Goal: Information Seeking & Learning: Learn about a topic

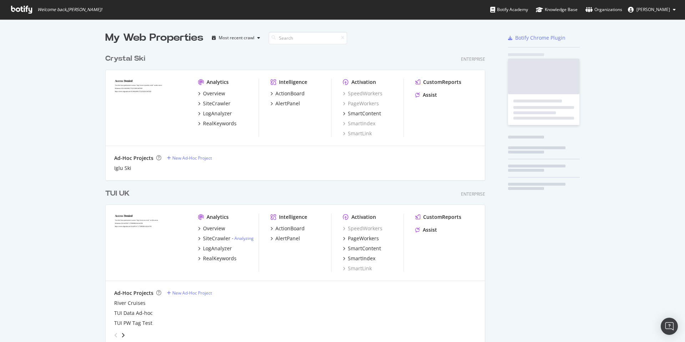
scroll to position [2109, 386]
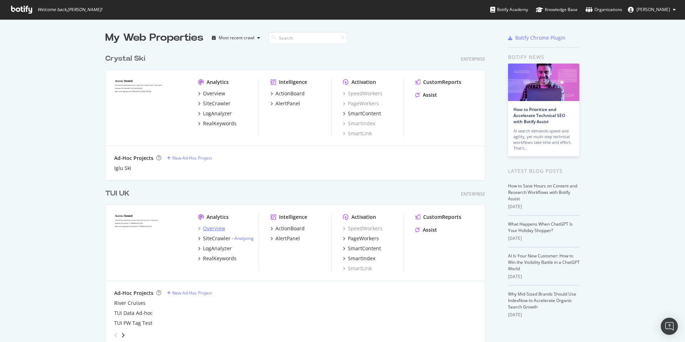
click at [213, 229] on div "Overview" at bounding box center [214, 228] width 22 height 7
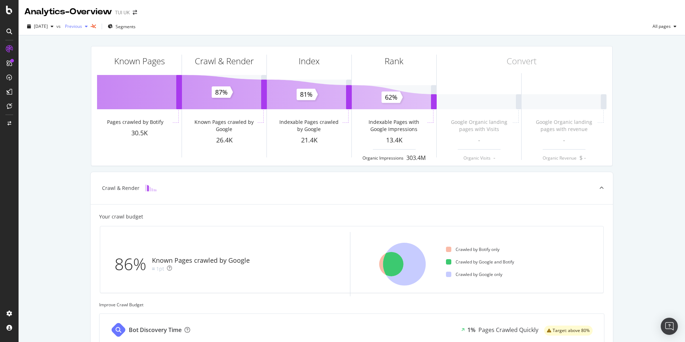
click at [82, 27] on span "Previous" at bounding box center [72, 26] width 20 height 6
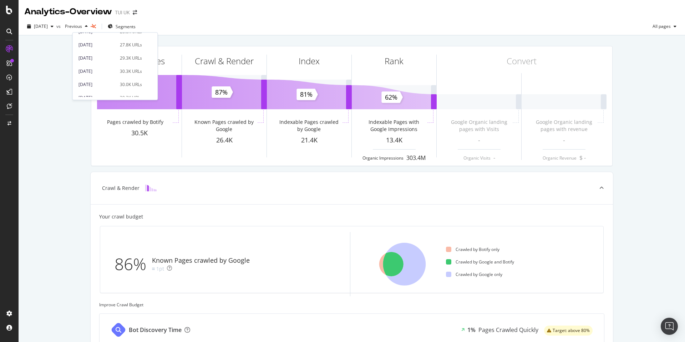
scroll to position [399, 0]
click at [48, 29] on span "[DATE]" at bounding box center [41, 26] width 14 height 6
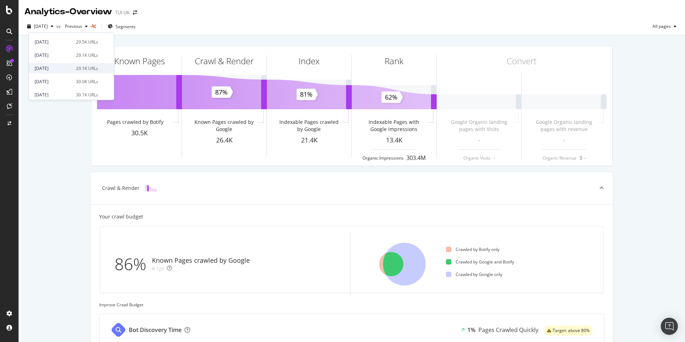
scroll to position [171, 0]
click at [50, 54] on div "[DATE]" at bounding box center [53, 53] width 37 height 6
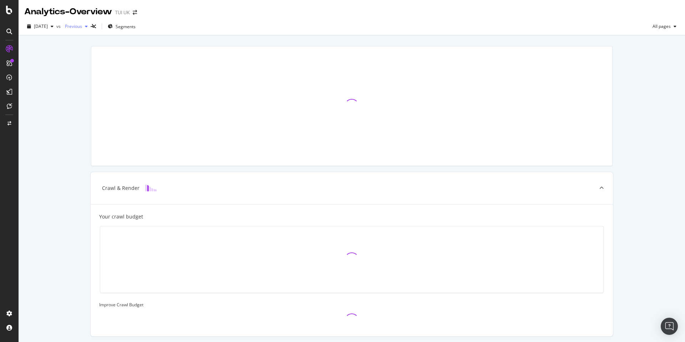
click at [91, 28] on div "button" at bounding box center [86, 26] width 9 height 4
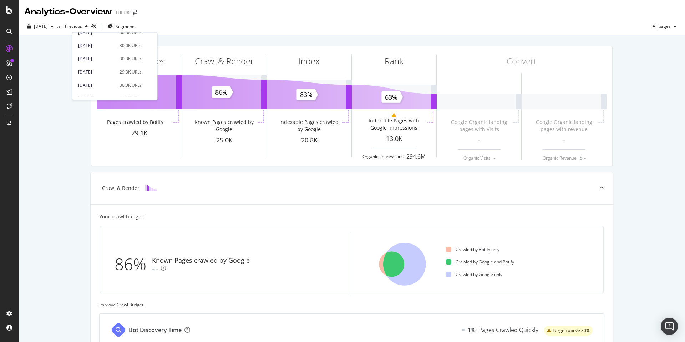
scroll to position [429, 0]
click at [96, 45] on div "[DATE]" at bounding box center [96, 43] width 37 height 6
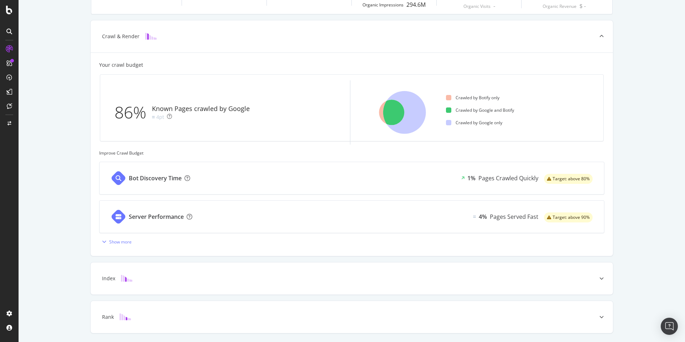
scroll to position [162, 0]
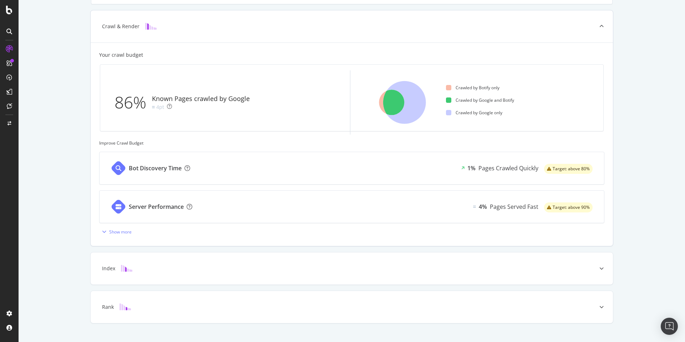
click at [499, 209] on div "Pages Served Fast" at bounding box center [514, 207] width 49 height 8
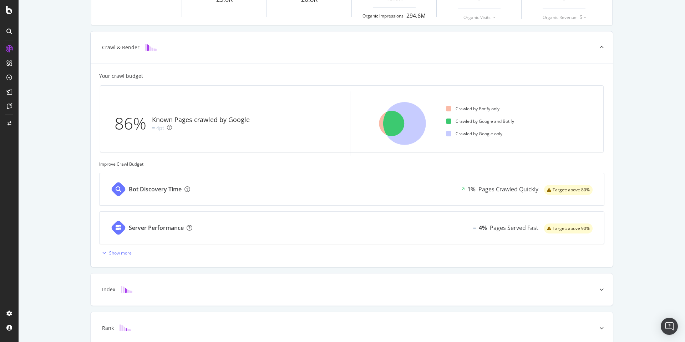
scroll to position [142, 0]
click at [520, 188] on div "Pages Crawled Quickly" at bounding box center [509, 188] width 60 height 8
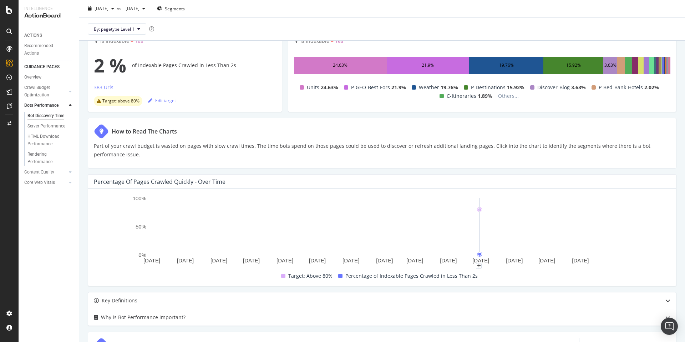
scroll to position [45, 0]
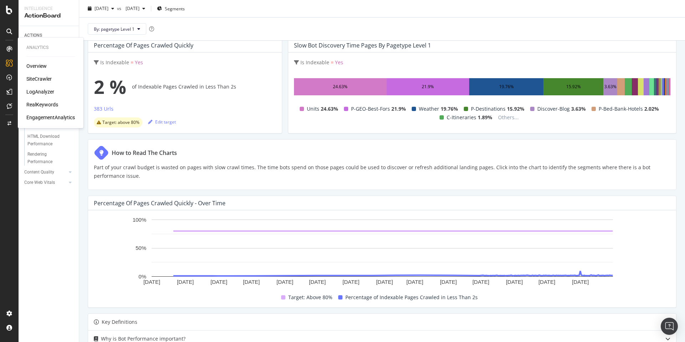
click at [35, 65] on div "Overview" at bounding box center [36, 65] width 20 height 7
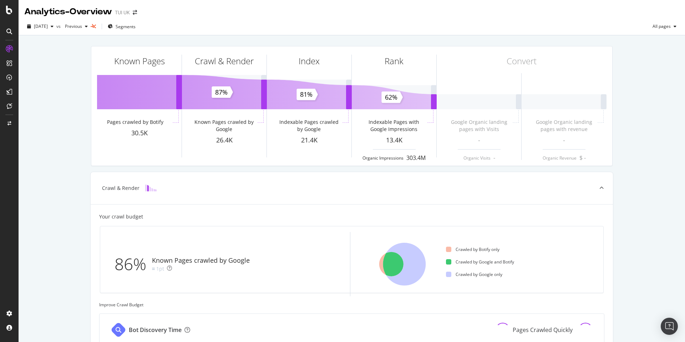
click at [60, 127] on div "Known Pages Pages crawled by Botify 30.5K Crawl & Render Known Pages crawled by…" at bounding box center [352, 275] width 667 height 480
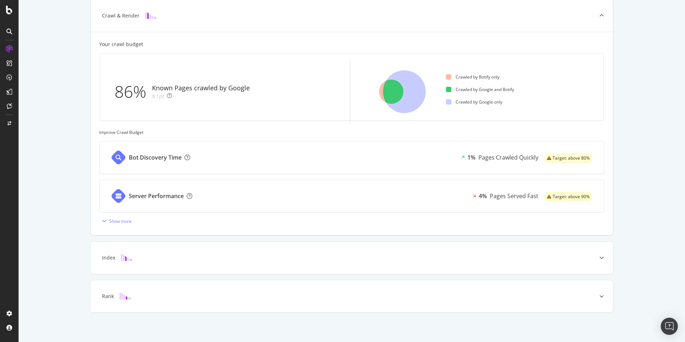
scroll to position [174, 0]
click at [603, 257] on icon at bounding box center [602, 256] width 4 height 4
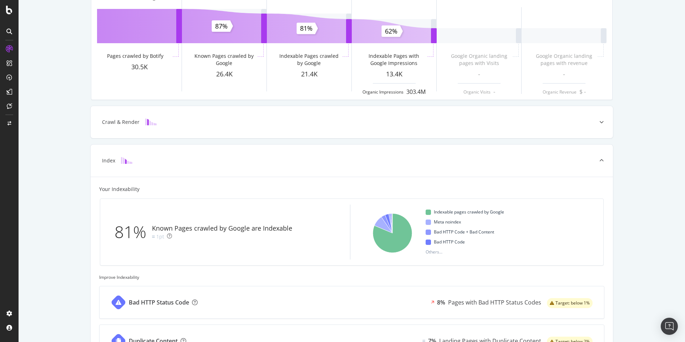
scroll to position [0, 0]
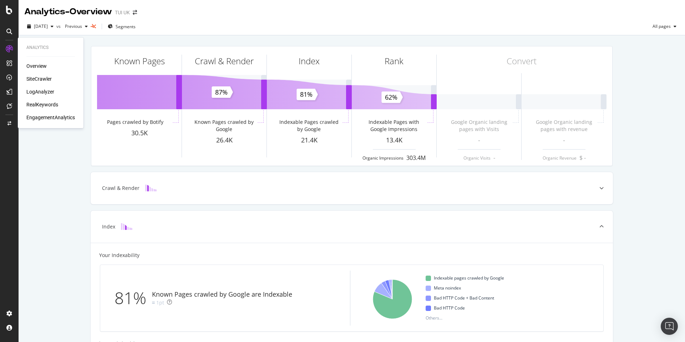
click at [38, 64] on div "Overview" at bounding box center [36, 65] width 20 height 7
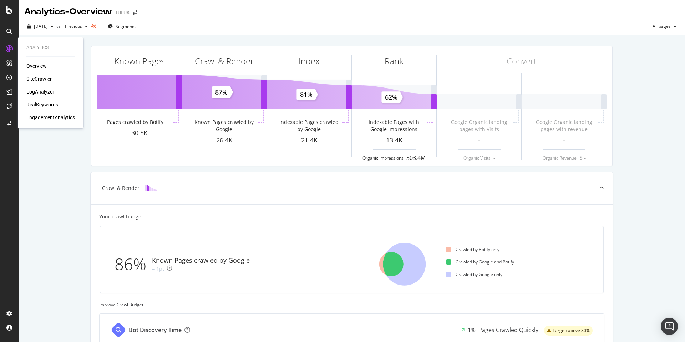
click at [39, 103] on div "RealKeywords" at bounding box center [42, 104] width 32 height 7
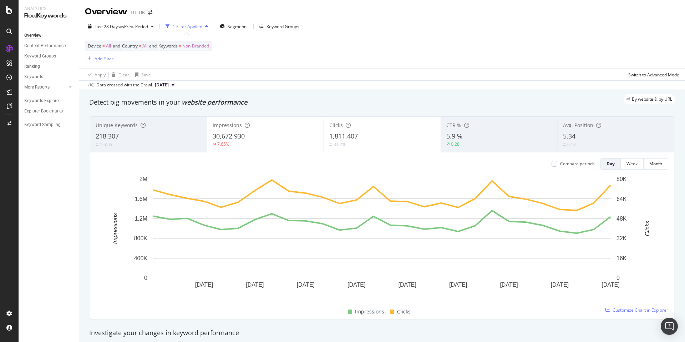
scroll to position [2, 0]
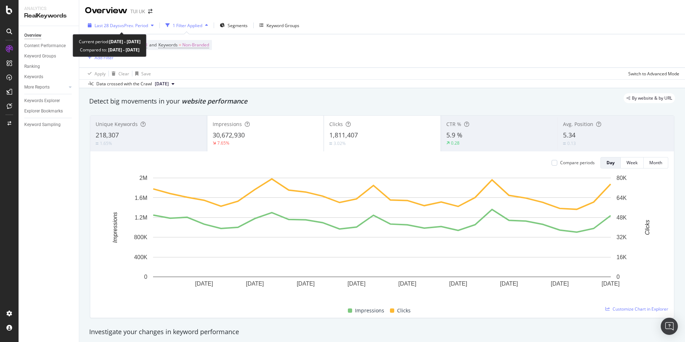
click at [130, 22] on span "vs Prev. Period" at bounding box center [134, 25] width 28 height 6
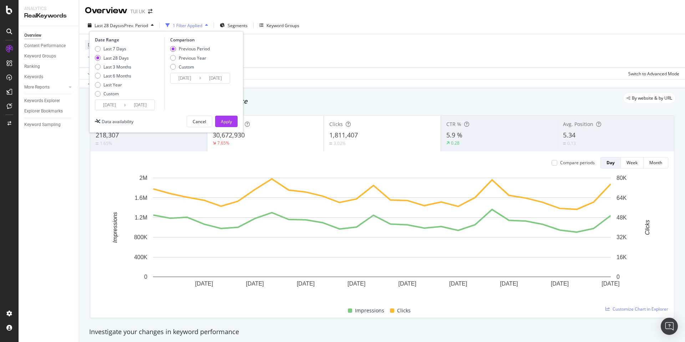
scroll to position [1, 0]
click at [99, 95] on div "Custom" at bounding box center [98, 94] width 6 height 6
click at [123, 106] on input "[DATE]" at bounding box center [109, 105] width 29 height 10
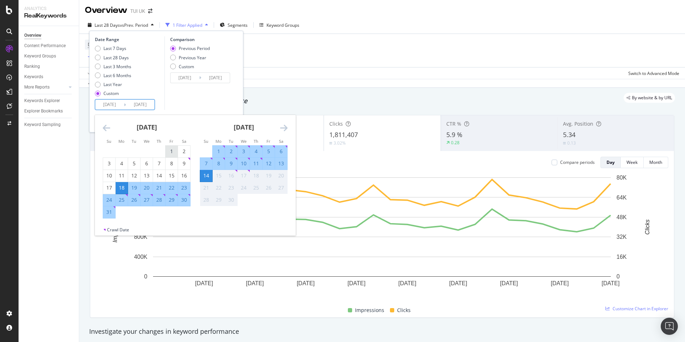
click at [171, 151] on div "1" at bounding box center [172, 151] width 12 height 7
type input "[DATE]"
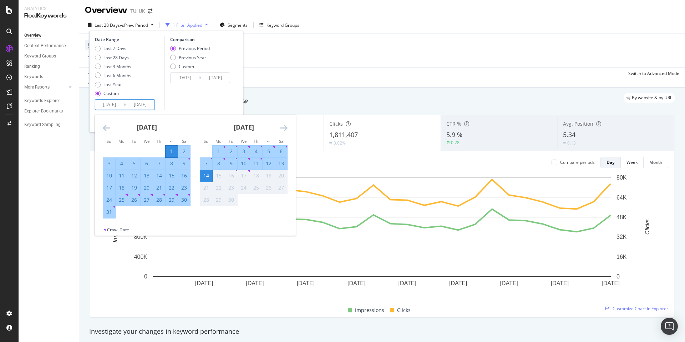
click at [109, 211] on div "31" at bounding box center [109, 211] width 12 height 7
type input "[DATE]"
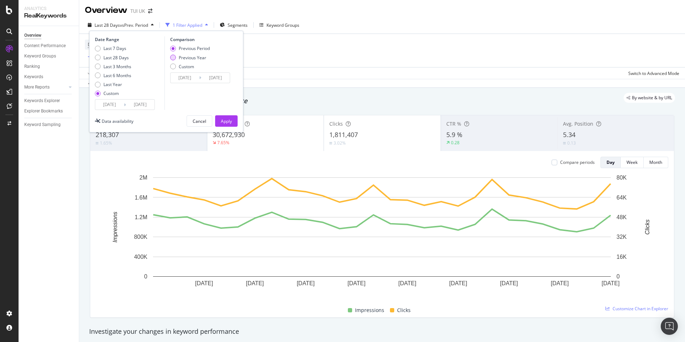
click at [173, 58] on div "Previous Year" at bounding box center [173, 58] width 6 height 6
type input "[DATE]"
click at [201, 80] on icon at bounding box center [200, 77] width 2 height 7
click at [190, 79] on input "[DATE]" at bounding box center [185, 78] width 29 height 10
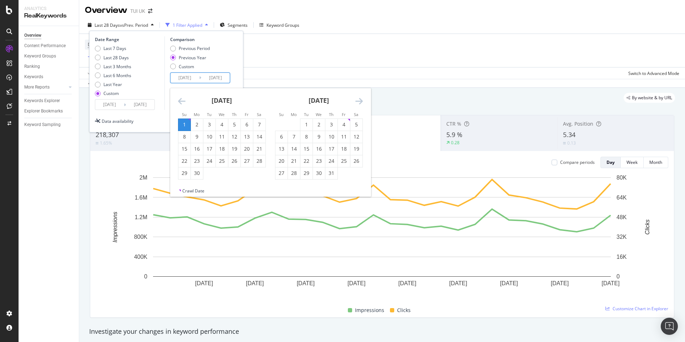
click at [182, 100] on icon "Move backward to switch to the previous month." at bounding box center [181, 101] width 7 height 9
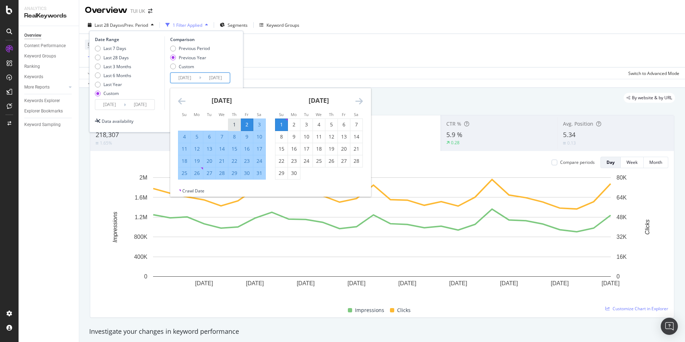
click at [237, 125] on div "1" at bounding box center [234, 124] width 12 height 7
type input "[DATE]"
click at [260, 173] on div "31" at bounding box center [259, 173] width 12 height 7
type input "[DATE]"
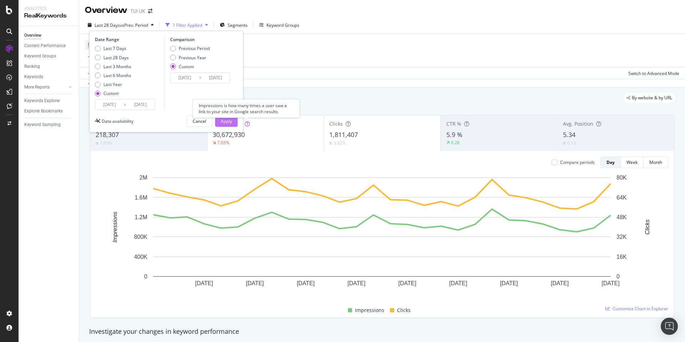
click at [223, 121] on div "Apply" at bounding box center [226, 121] width 11 height 6
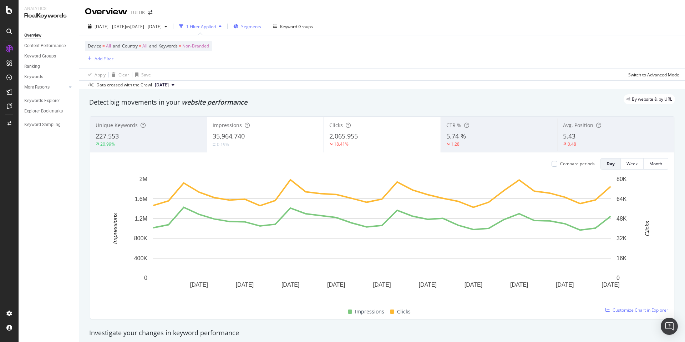
click at [261, 25] on span "Segments" at bounding box center [251, 27] width 20 height 6
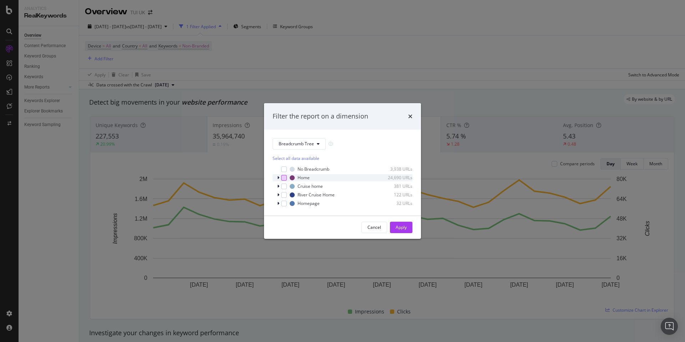
click at [284, 176] on div "modal" at bounding box center [284, 178] width 6 height 6
click at [396, 228] on div "Apply" at bounding box center [401, 227] width 11 height 6
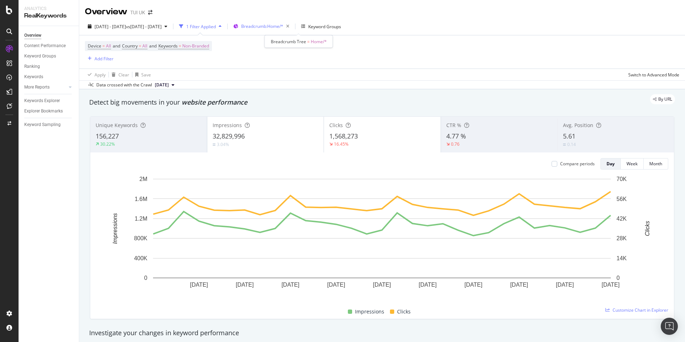
click at [283, 28] on span "Breadcrumb: Home/*" at bounding box center [262, 26] width 42 height 6
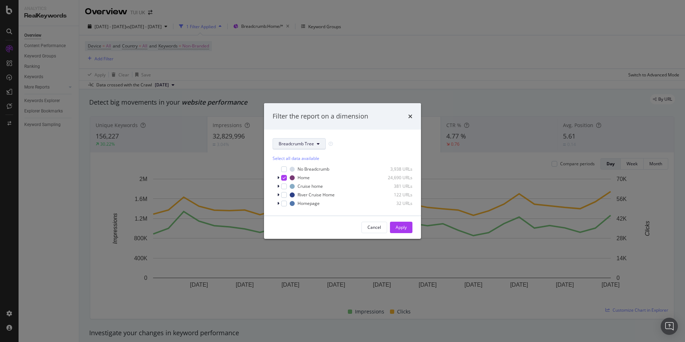
click at [305, 140] on button "Breadcrumb Tree" at bounding box center [299, 143] width 53 height 11
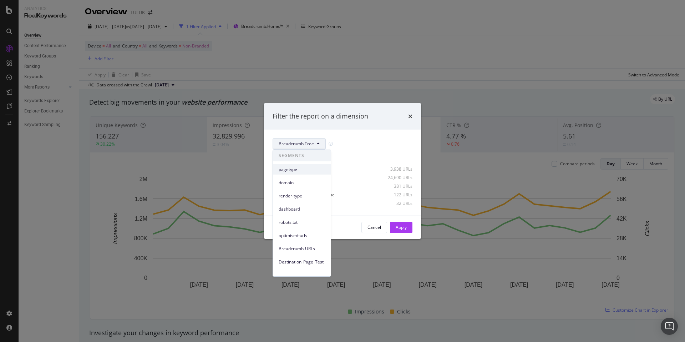
click at [299, 170] on span "pagetype" at bounding box center [302, 169] width 46 height 6
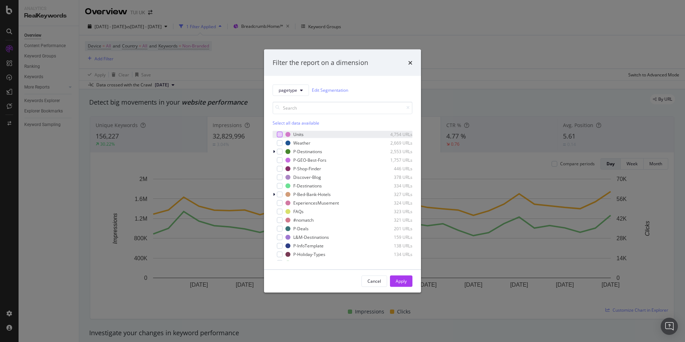
click at [278, 134] on div "modal" at bounding box center [280, 134] width 6 height 6
click at [408, 281] on button "Apply" at bounding box center [401, 280] width 22 height 11
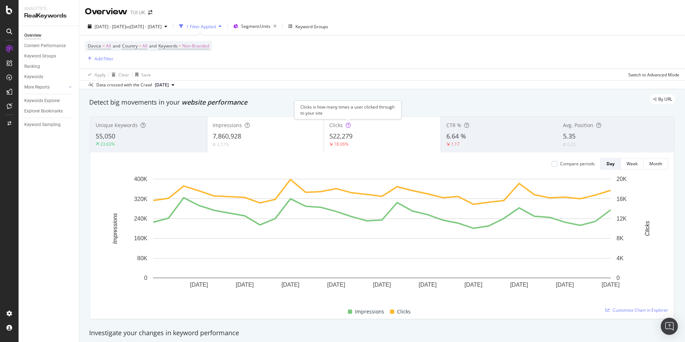
click at [348, 126] on icon at bounding box center [348, 125] width 5 height 5
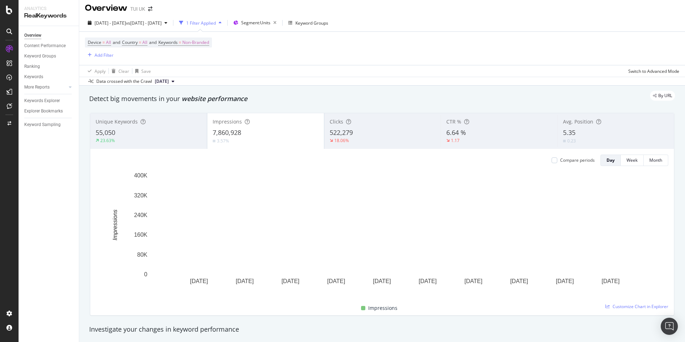
scroll to position [4, 0]
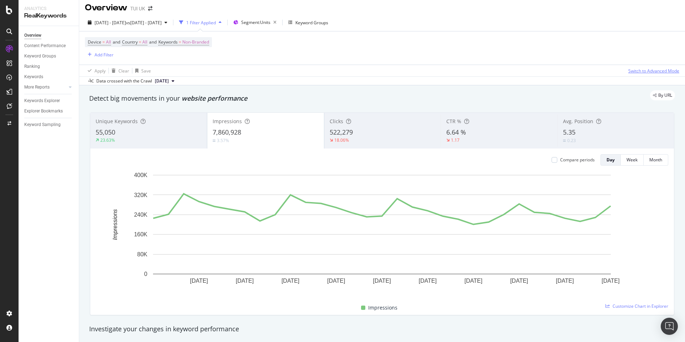
click at [648, 70] on div "Switch to Advanced Mode" at bounding box center [654, 71] width 51 height 6
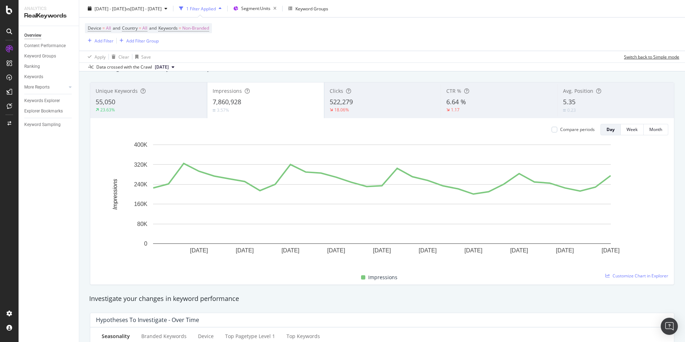
scroll to position [0, 0]
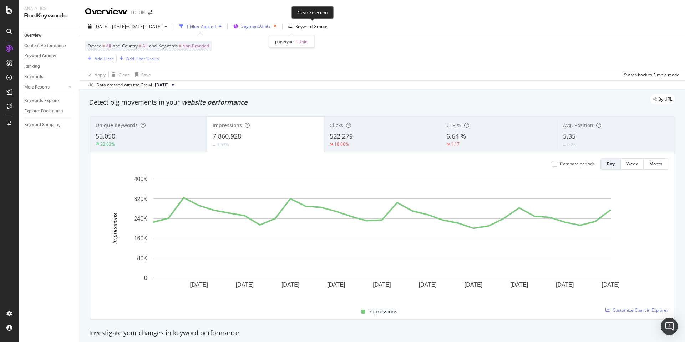
click at [279, 26] on icon "button" at bounding box center [275, 26] width 9 height 10
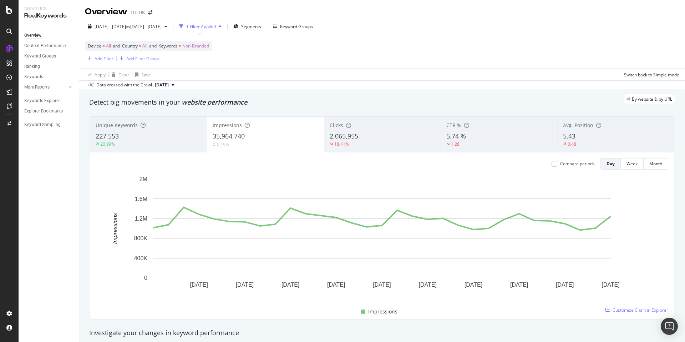
click at [144, 60] on div "Add Filter Group" at bounding box center [142, 59] width 32 height 6
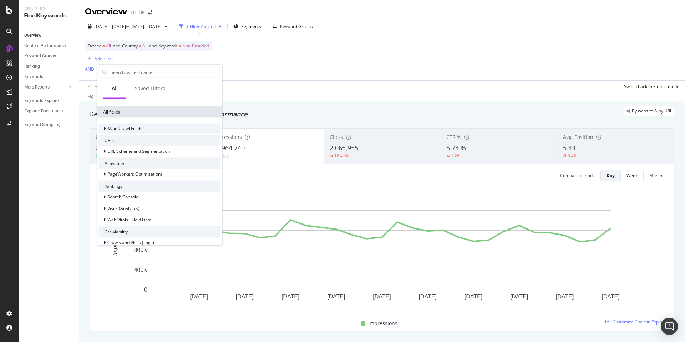
scroll to position [35, 0]
click at [104, 150] on icon at bounding box center [105, 150] width 2 height 4
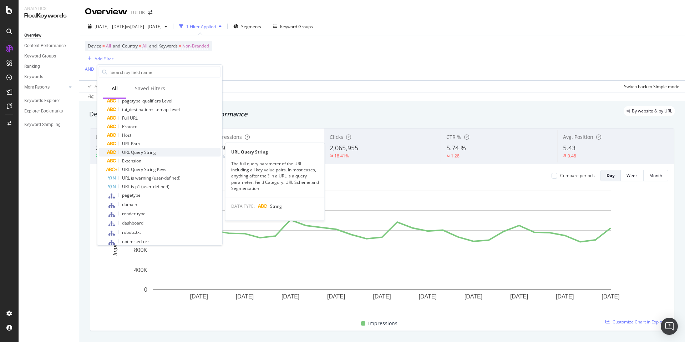
scroll to position [168, 0]
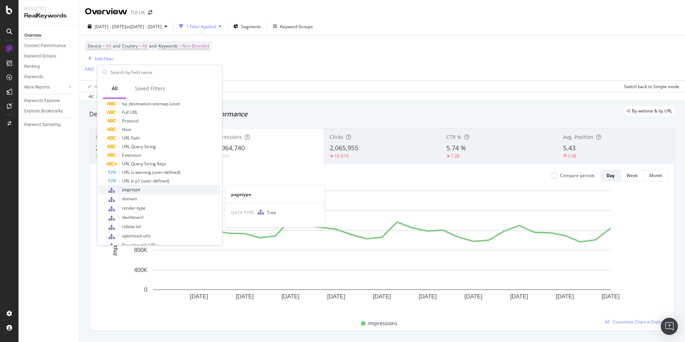
click at [137, 190] on span "pagetype" at bounding box center [131, 189] width 19 height 6
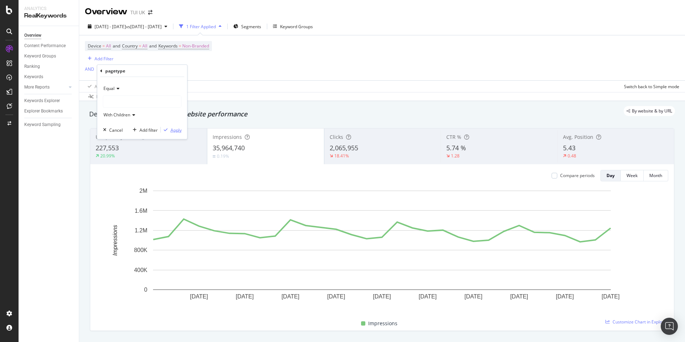
click at [174, 131] on div "Apply" at bounding box center [176, 130] width 11 height 6
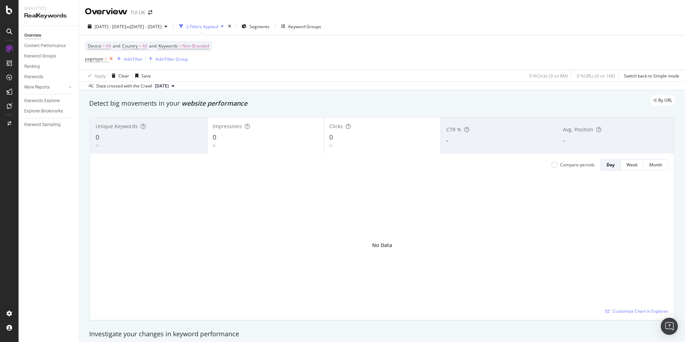
click at [111, 59] on icon at bounding box center [111, 58] width 6 height 7
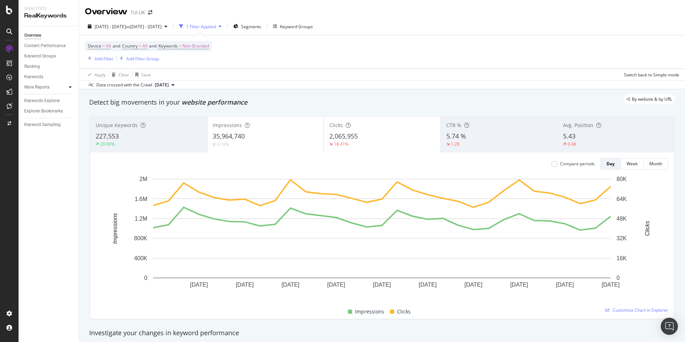
click at [71, 88] on icon at bounding box center [70, 87] width 3 height 4
click at [39, 117] on div "Content" at bounding box center [34, 118] width 15 height 7
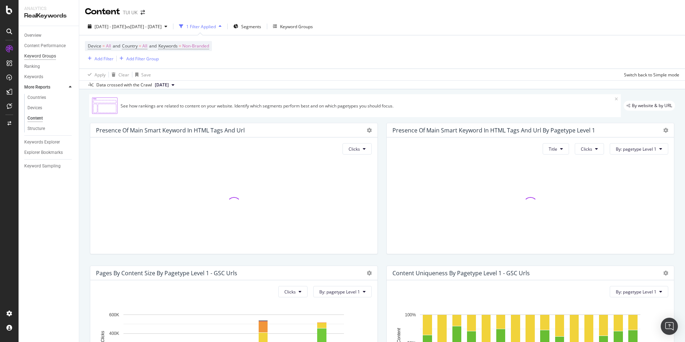
click at [39, 54] on div "Keyword Groups" at bounding box center [40, 55] width 32 height 7
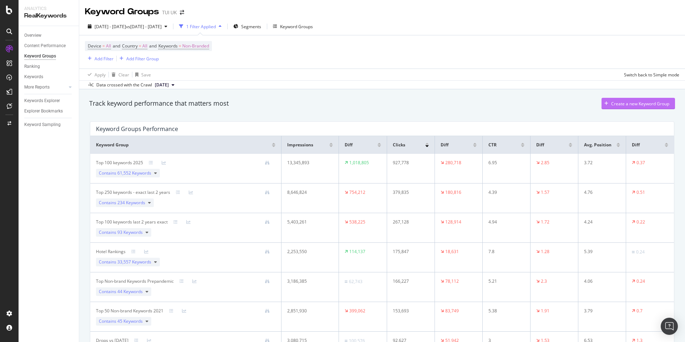
click at [611, 106] on div "Create a new Keyword Group" at bounding box center [640, 104] width 58 height 6
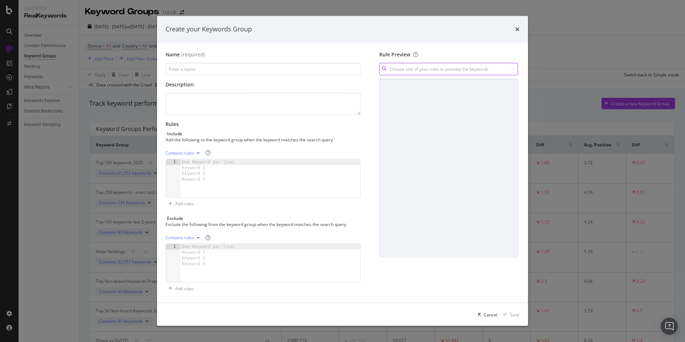
click at [478, 71] on input "modal" at bounding box center [448, 69] width 139 height 12
click at [519, 30] on icon "times" at bounding box center [517, 29] width 4 height 6
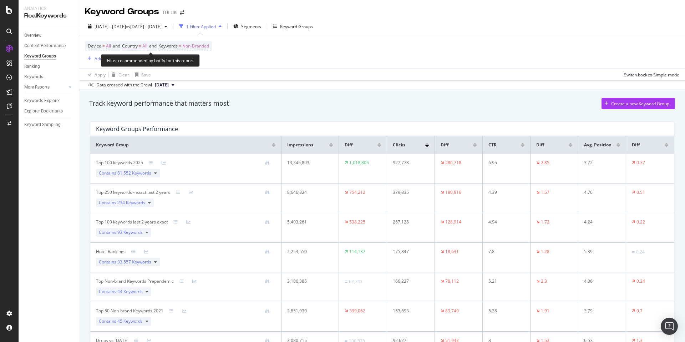
click at [147, 46] on span "All" at bounding box center [144, 46] width 5 height 10
click at [137, 64] on icon at bounding box center [138, 63] width 5 height 4
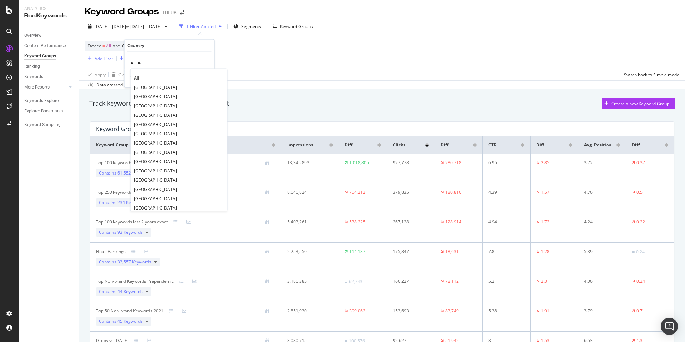
click at [145, 87] on span "[GEOGRAPHIC_DATA]" at bounding box center [155, 87] width 43 height 6
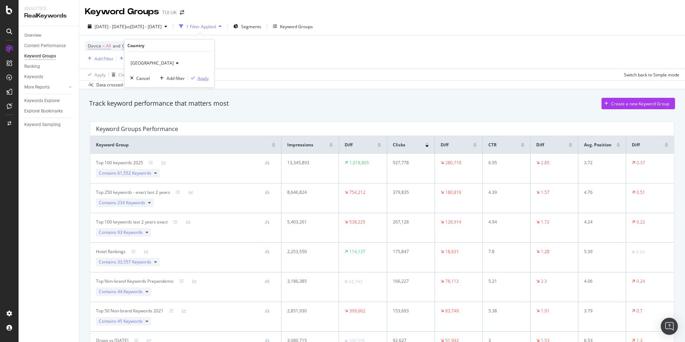
click at [200, 78] on div "Apply" at bounding box center [203, 78] width 11 height 6
click at [35, 46] on div "Content Performance" at bounding box center [44, 45] width 41 height 7
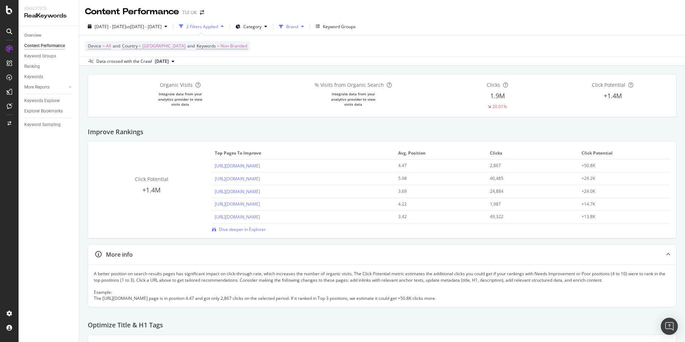
click at [304, 27] on icon at bounding box center [302, 26] width 3 height 4
click at [429, 24] on div "[DATE] - [DATE] vs [DATE] - [DATE] 2 Filters Applied Category Brand Keyword Gro…" at bounding box center [382, 28] width 606 height 14
click at [262, 27] on span "Category" at bounding box center [252, 27] width 18 height 6
click at [417, 44] on div "Device = All and Country = [GEOGRAPHIC_DATA] and Keywords = Non-Branded" at bounding box center [382, 45] width 595 height 21
click at [267, 27] on icon at bounding box center [265, 26] width 3 height 4
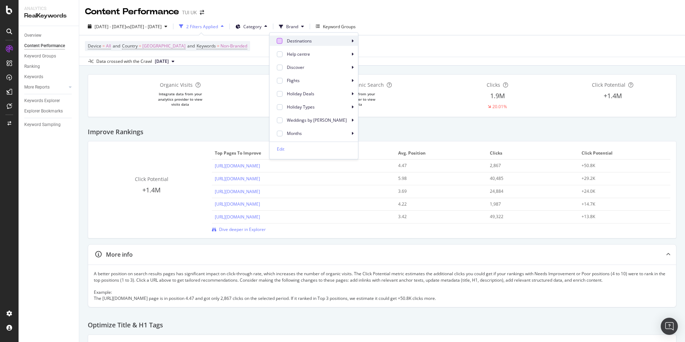
click at [280, 40] on div at bounding box center [280, 41] width 6 height 6
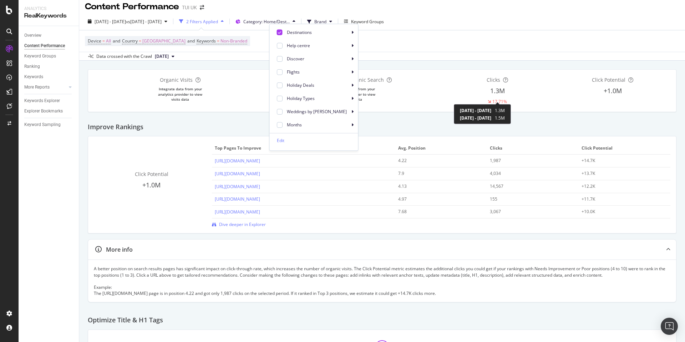
scroll to position [9, 0]
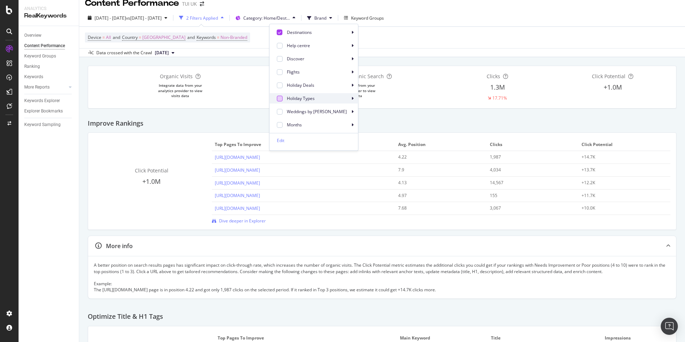
click at [279, 99] on div at bounding box center [280, 98] width 6 height 6
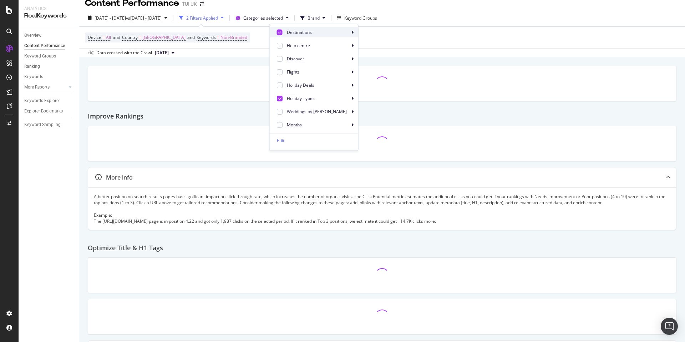
click at [280, 32] on icon at bounding box center [279, 32] width 3 height 4
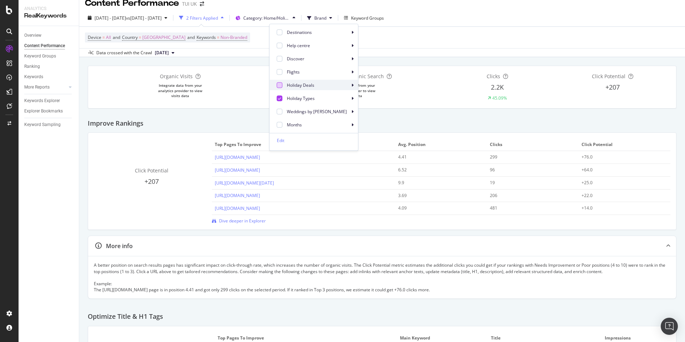
click at [281, 86] on div at bounding box center [280, 85] width 6 height 6
click at [402, 51] on div "Data crossed with the Crawl [DATE]" at bounding box center [382, 52] width 606 height 9
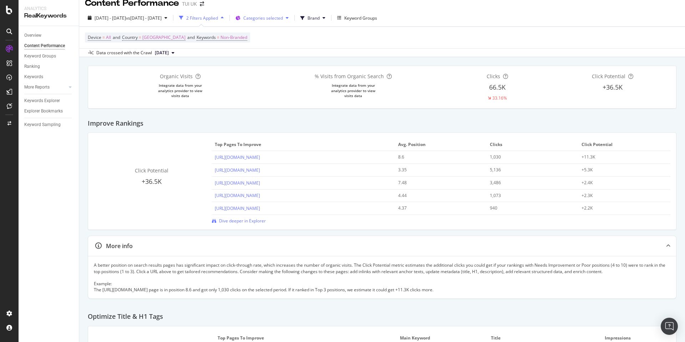
click at [292, 19] on button "Categories selected" at bounding box center [262, 17] width 59 height 11
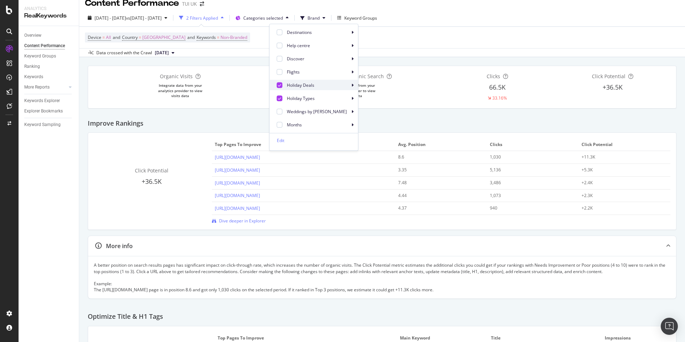
click at [280, 84] on icon at bounding box center [279, 85] width 3 height 4
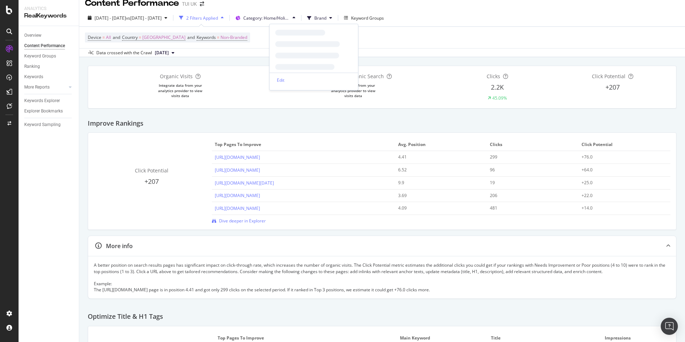
click at [280, 97] on div "% Visits from Organic Search Integrate data from your analytics provider to vie…" at bounding box center [353, 87] width 173 height 28
click at [434, 51] on div "Data crossed with the Crawl [DATE]" at bounding box center [382, 52] width 606 height 9
click at [290, 17] on span "Category: Home/Holiday Types/*" at bounding box center [266, 18] width 46 height 6
click at [402, 38] on div "Device = All and Country = [GEOGRAPHIC_DATA] and Keywords = Non-Branded" at bounding box center [382, 37] width 595 height 21
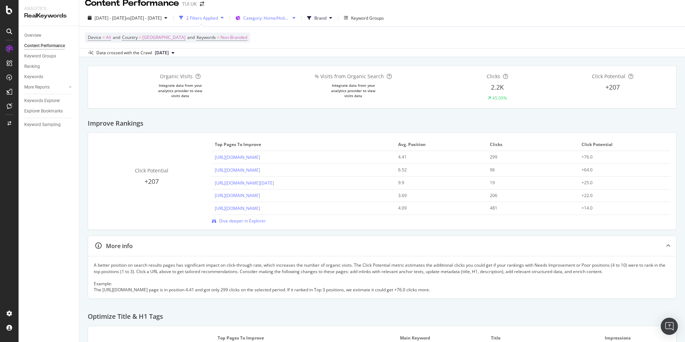
click at [296, 17] on icon at bounding box center [294, 18] width 3 height 4
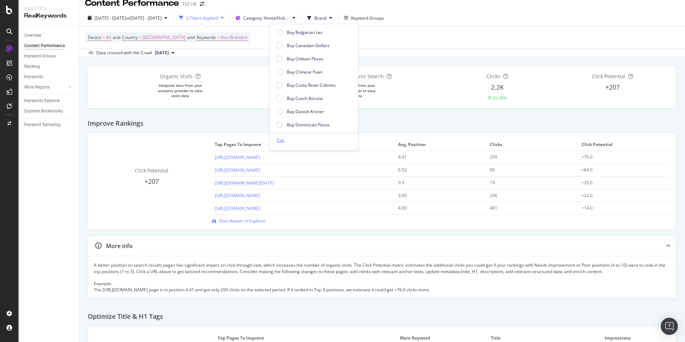
click at [280, 142] on div "Edit" at bounding box center [280, 140] width 7 height 6
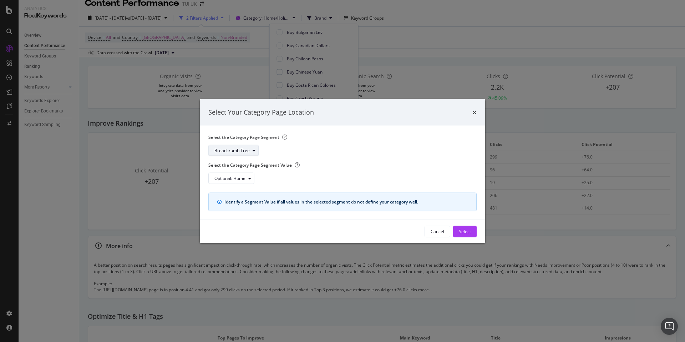
click at [243, 150] on div "Breadcrumb Tree" at bounding box center [232, 150] width 35 height 4
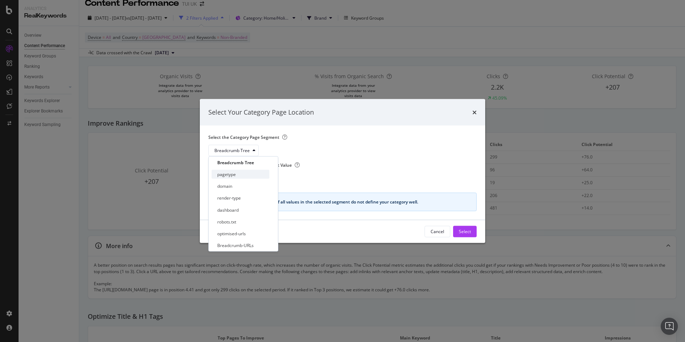
click at [236, 172] on div "pagetype" at bounding box center [241, 174] width 58 height 9
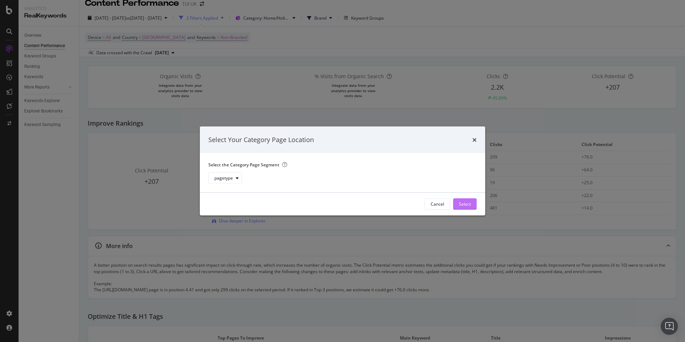
click at [470, 203] on div "Select" at bounding box center [465, 204] width 12 height 6
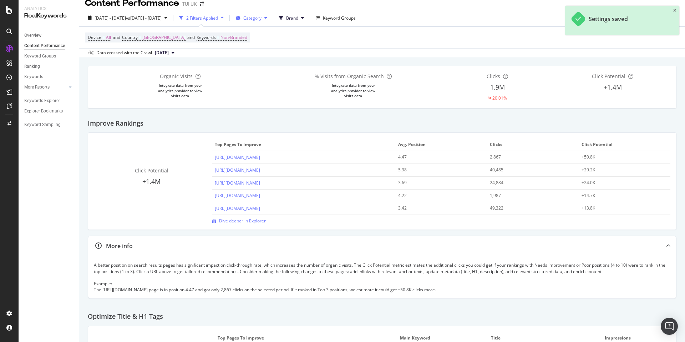
click at [262, 18] on span "Category" at bounding box center [252, 18] width 18 height 6
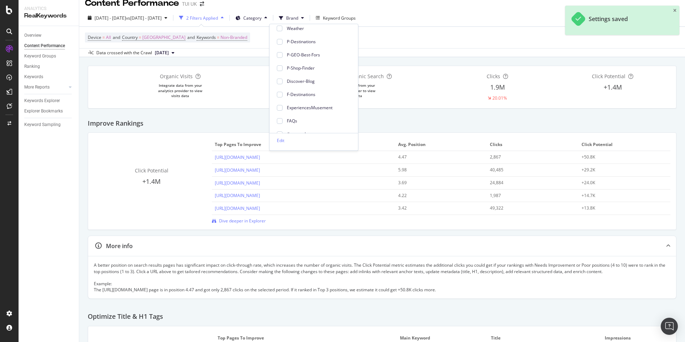
scroll to position [20, 0]
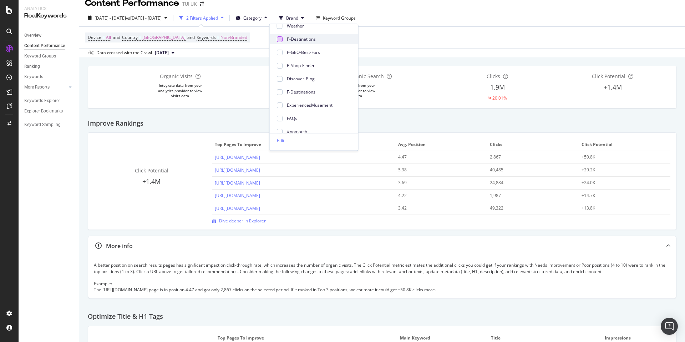
click at [279, 39] on div at bounding box center [280, 39] width 6 height 6
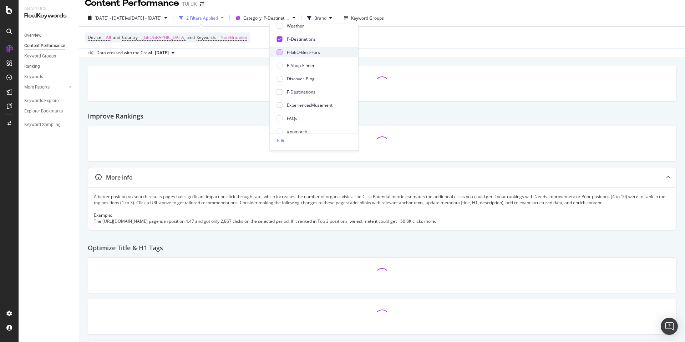
click at [279, 53] on div at bounding box center [280, 52] width 6 height 6
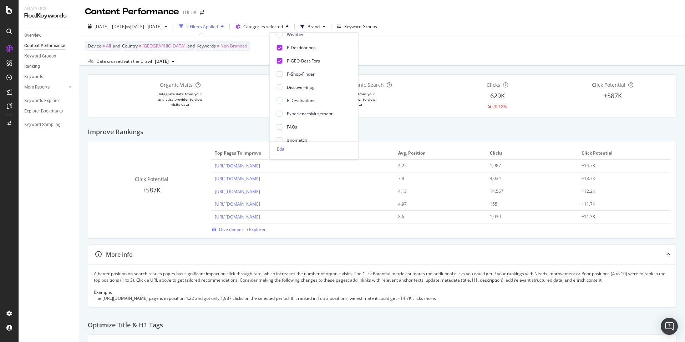
scroll to position [0, 0]
click at [451, 40] on div "Device = All and Country = [GEOGRAPHIC_DATA] and Keywords = Non-Branded" at bounding box center [382, 45] width 595 height 21
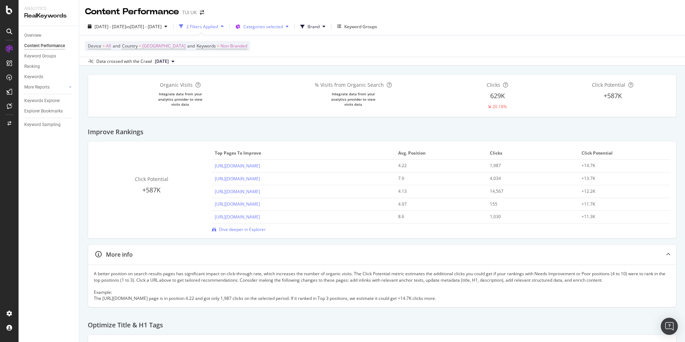
scroll to position [1, 0]
click at [241, 25] on icon at bounding box center [238, 26] width 5 height 4
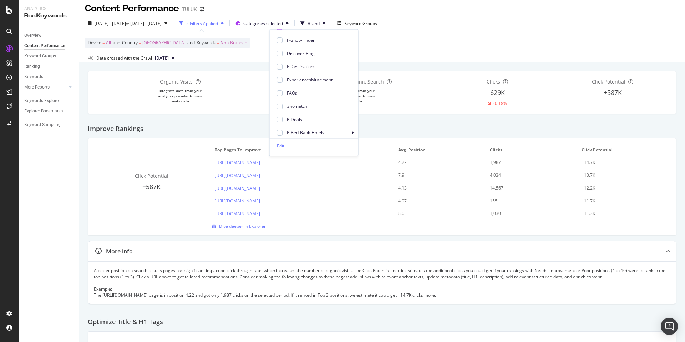
scroll to position [0, 0]
click at [279, 63] on icon at bounding box center [279, 64] width 3 height 4
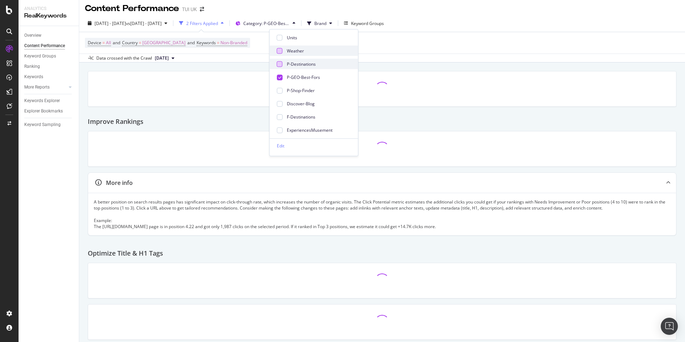
drag, startPoint x: 279, startPoint y: 78, endPoint x: 280, endPoint y: 48, distance: 29.6
click at [279, 77] on icon at bounding box center [279, 77] width 3 height 4
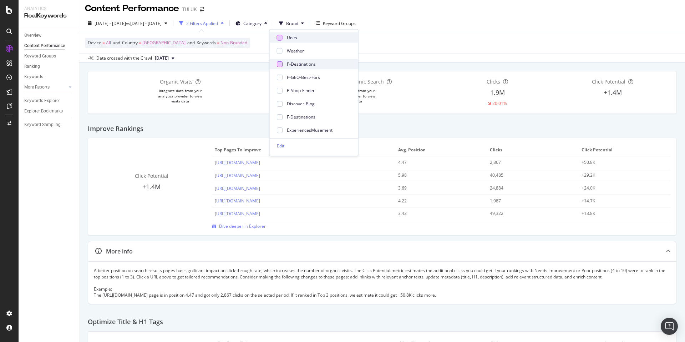
click at [281, 38] on div at bounding box center [280, 38] width 6 height 6
click at [282, 51] on div at bounding box center [280, 51] width 6 height 6
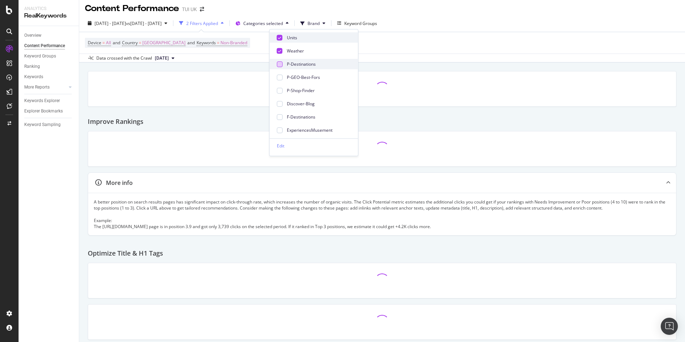
click at [280, 37] on icon at bounding box center [279, 38] width 3 height 4
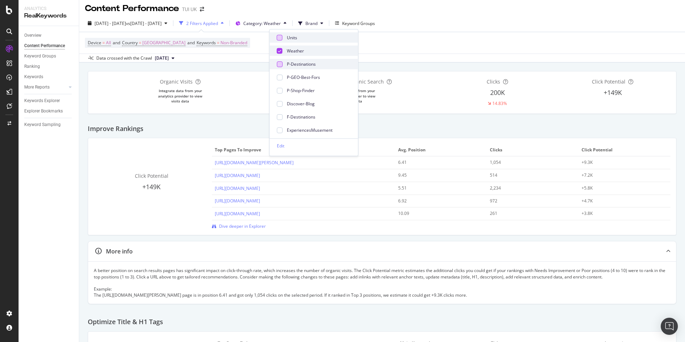
click at [281, 50] on icon at bounding box center [279, 51] width 3 height 4
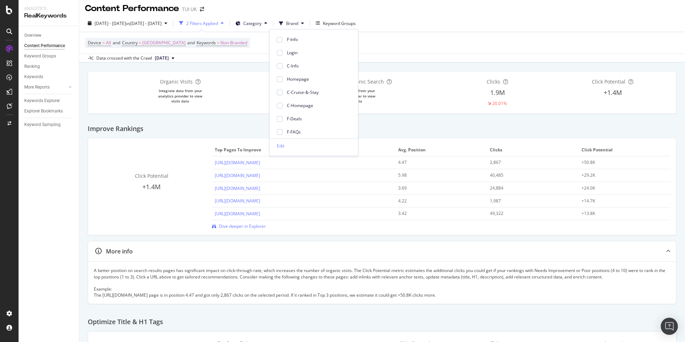
scroll to position [433, 0]
click at [278, 79] on div at bounding box center [280, 80] width 6 height 6
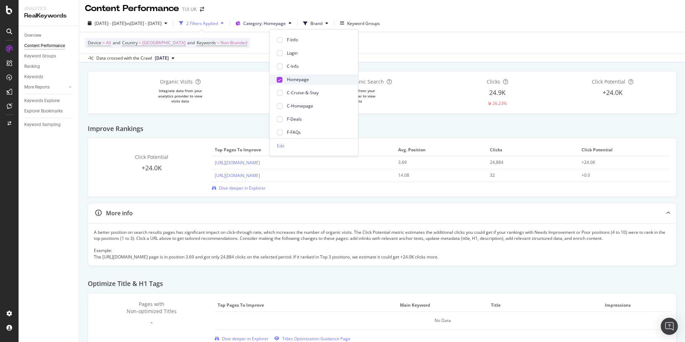
click at [278, 81] on icon at bounding box center [279, 80] width 3 height 4
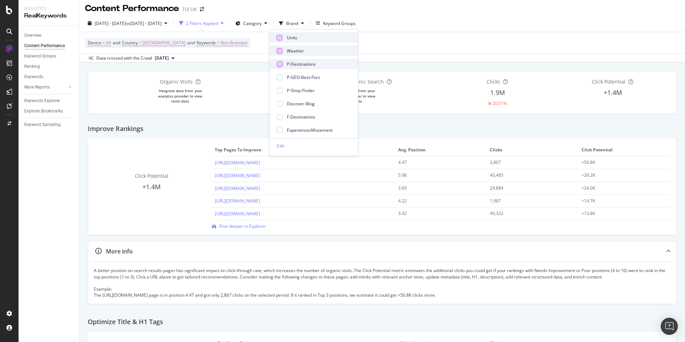
click at [439, 49] on div "Device = All and Country = [GEOGRAPHIC_DATA] and Keywords = Non-Branded" at bounding box center [382, 42] width 595 height 21
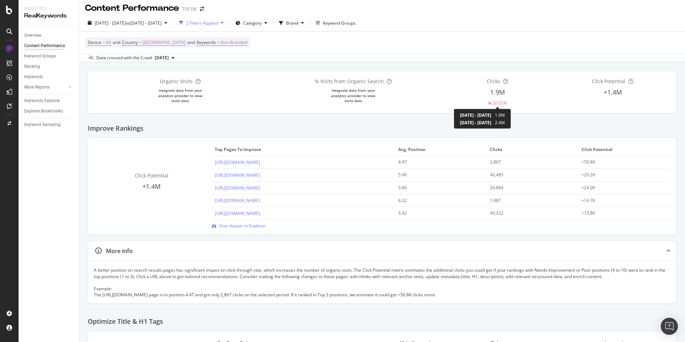
scroll to position [5, 0]
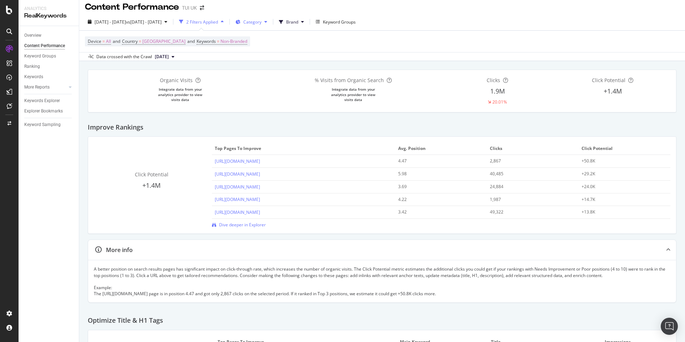
click at [241, 22] on icon at bounding box center [238, 22] width 5 height 4
click at [280, 62] on div at bounding box center [280, 63] width 6 height 6
click at [408, 107] on div "Organic Visits Integrate data from your analytics provider to view visits data …" at bounding box center [382, 91] width 588 height 42
click at [290, 23] on span "Category: P-Destinations" at bounding box center [266, 22] width 46 height 6
click at [459, 95] on div "543K" at bounding box center [497, 91] width 115 height 9
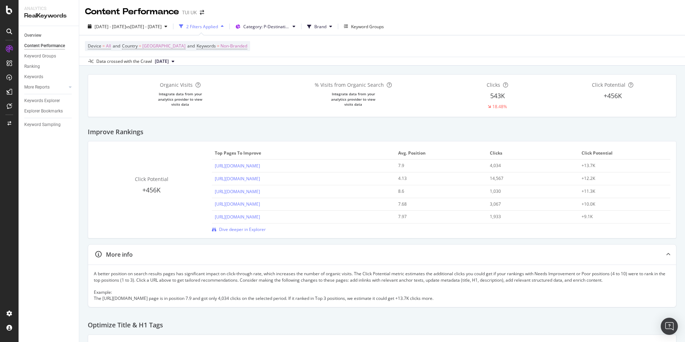
drag, startPoint x: 40, startPoint y: 36, endPoint x: 57, endPoint y: 37, distance: 16.8
click at [40, 36] on div "Overview" at bounding box center [32, 35] width 17 height 7
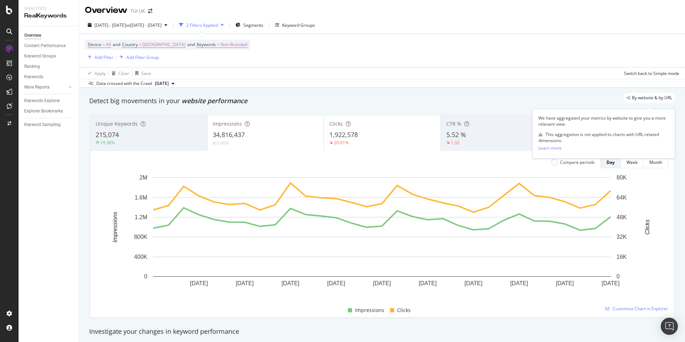
click at [635, 100] on span "By website & by URL" at bounding box center [652, 98] width 40 height 4
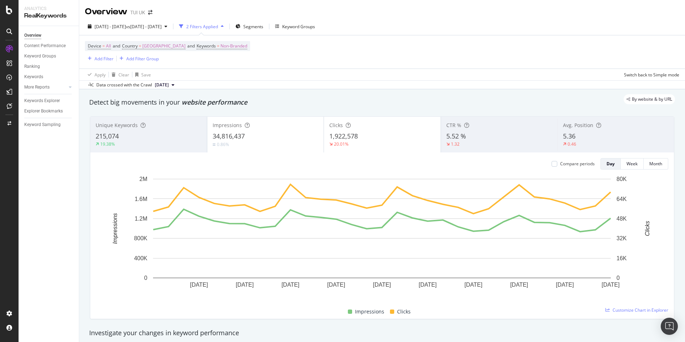
click at [518, 99] on div "By website & by URL" at bounding box center [378, 99] width 593 height 10
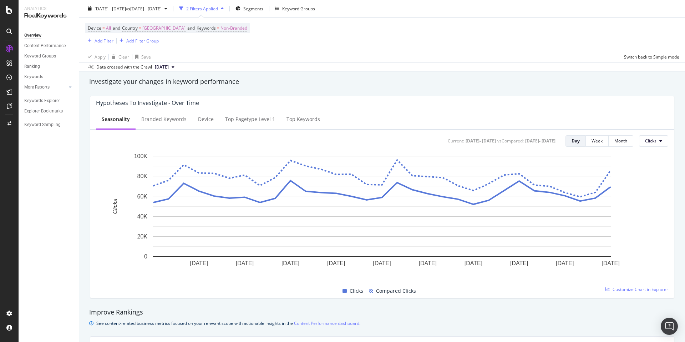
scroll to position [253, 0]
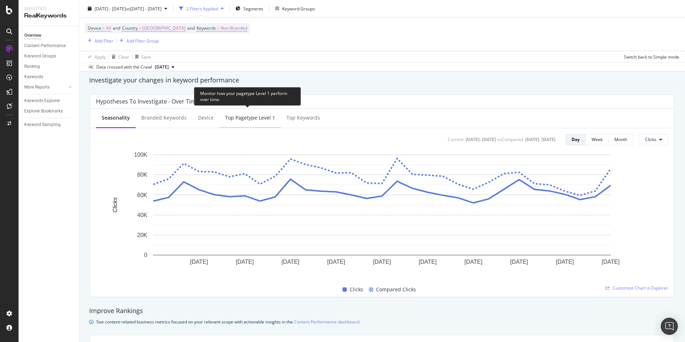
click at [243, 122] on div "Top pagetype Level 1" at bounding box center [250, 119] width 61 height 20
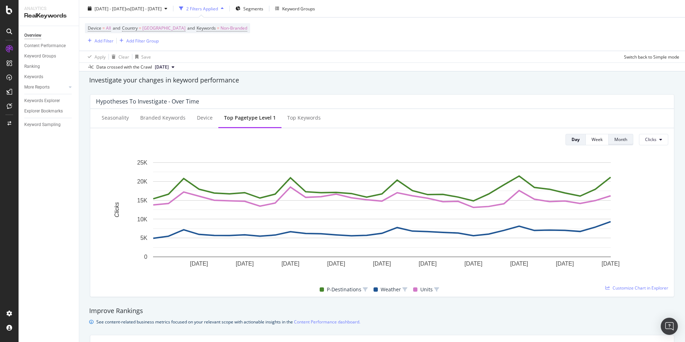
click at [620, 141] on div "Month" at bounding box center [621, 139] width 13 height 6
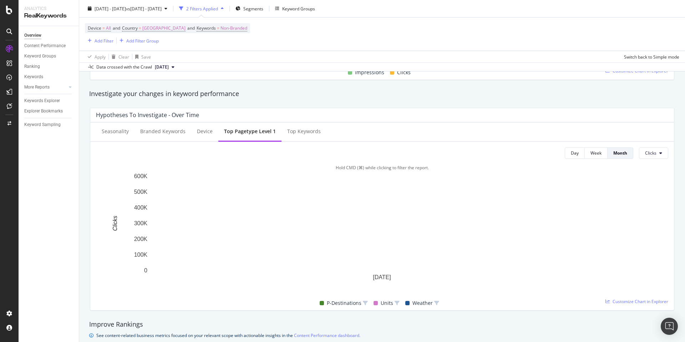
scroll to position [271, 0]
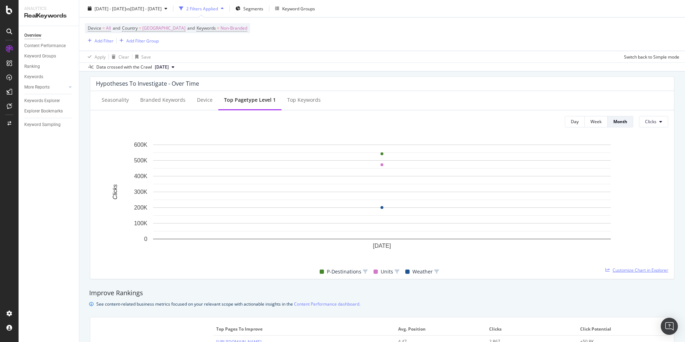
click at [635, 270] on span "Customize Chart in Explorer" at bounding box center [641, 270] width 56 height 6
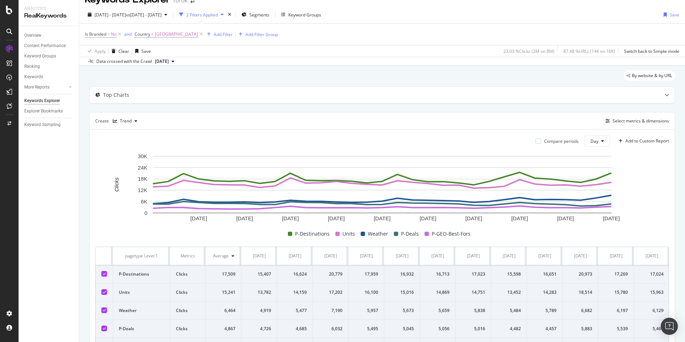
scroll to position [13, 0]
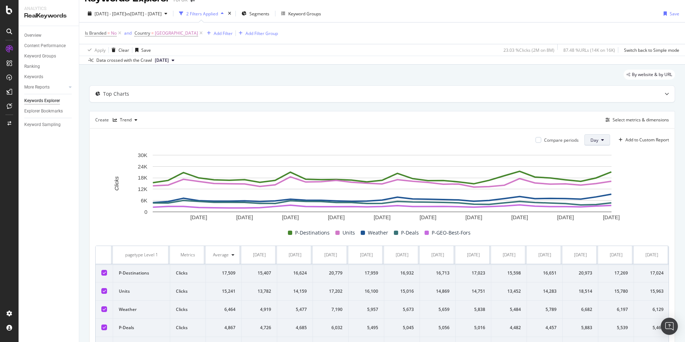
click at [606, 142] on button "Day" at bounding box center [598, 139] width 26 height 11
click at [599, 179] on span "Month" at bounding box center [597, 181] width 13 height 6
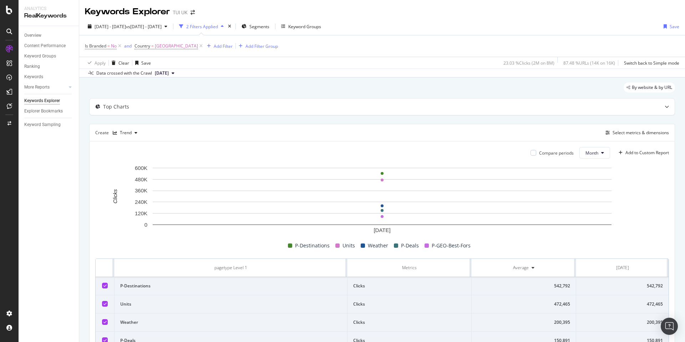
click at [177, 74] on button "[DATE]" at bounding box center [164, 73] width 25 height 9
click at [274, 66] on div "Apply Clear Save 23.03 % Clicks ( 2M on 8M ) 87.48 % URLs ( 14K on 16K ) Switch…" at bounding box center [382, 63] width 606 height 12
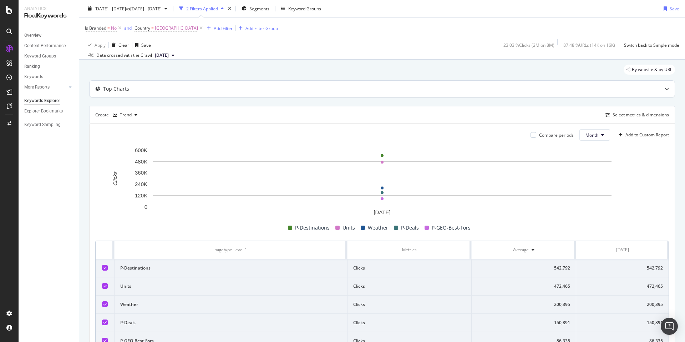
scroll to position [0, 0]
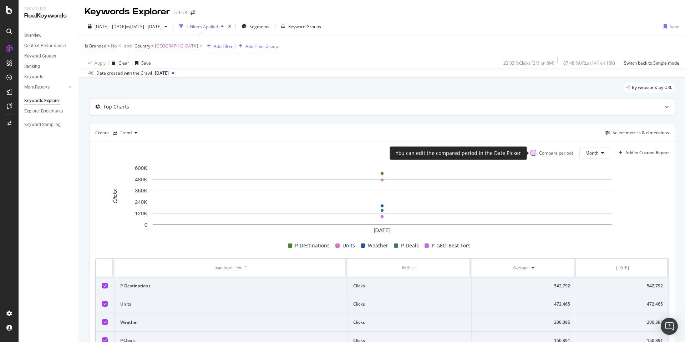
click at [534, 154] on div at bounding box center [534, 153] width 6 height 6
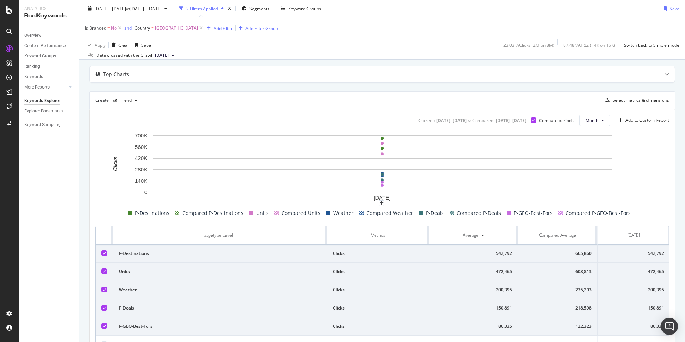
scroll to position [29, 0]
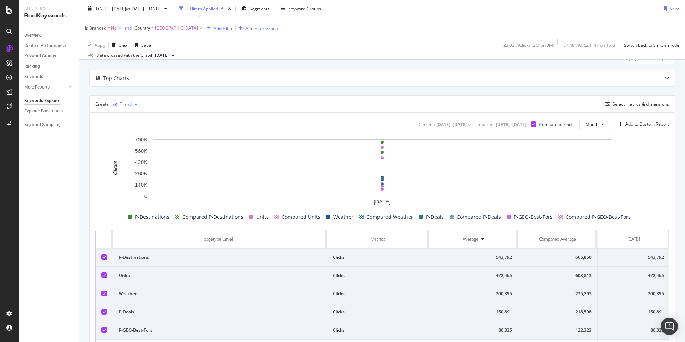
click at [133, 104] on div "button" at bounding box center [136, 104] width 9 height 4
click at [130, 116] on div "Table" at bounding box center [132, 117] width 11 height 6
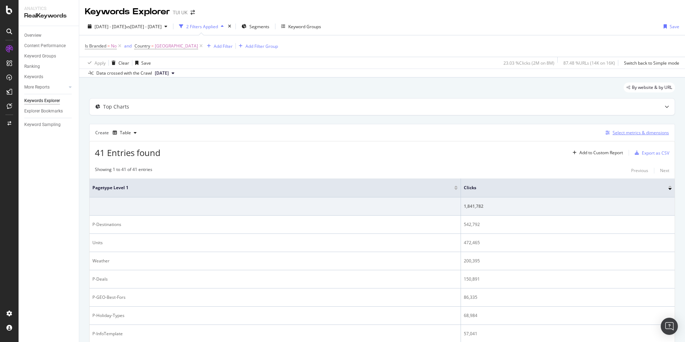
click at [651, 133] on div "Select metrics & dimensions" at bounding box center [641, 133] width 56 height 6
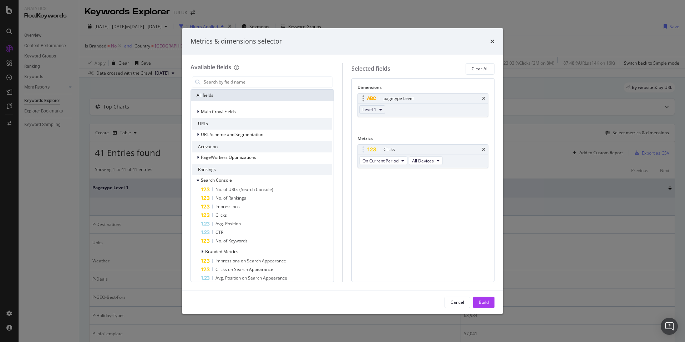
click at [381, 109] on icon "modal" at bounding box center [380, 109] width 3 height 4
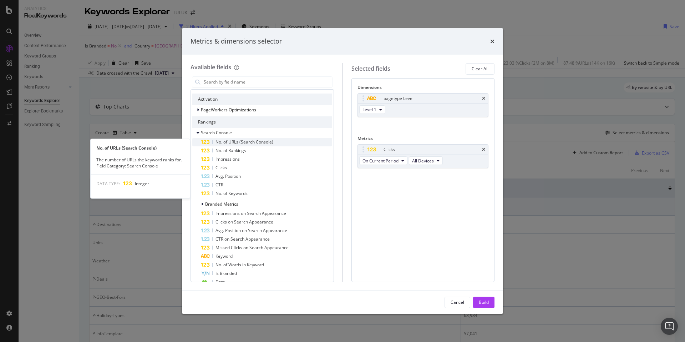
scroll to position [48, 0]
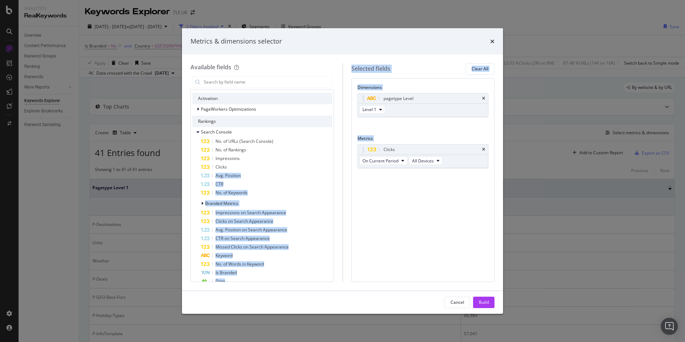
drag, startPoint x: 238, startPoint y: 165, endPoint x: 362, endPoint y: 186, distance: 125.6
click at [381, 189] on div "Available fields All fields Main Crawl Fields URLs URL Scheme and Segmentation …" at bounding box center [343, 172] width 304 height 219
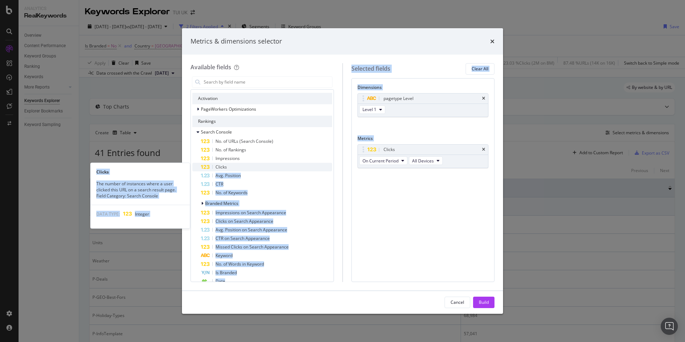
click at [239, 167] on div "Clicks" at bounding box center [266, 167] width 131 height 9
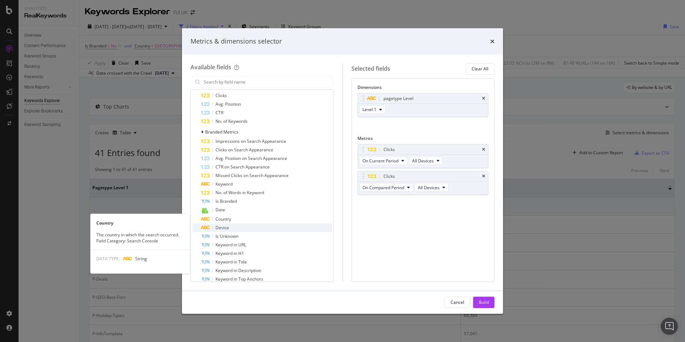
scroll to position [121, 0]
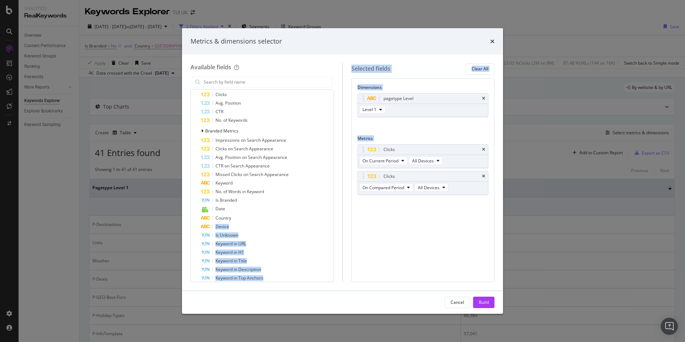
drag, startPoint x: 246, startPoint y: 218, endPoint x: 358, endPoint y: 210, distance: 112.0
click at [403, 215] on div "Available fields All fields Main Crawl Fields URLs URL Scheme and Segmentation …" at bounding box center [343, 172] width 304 height 219
click at [235, 217] on div "Country" at bounding box center [266, 218] width 131 height 9
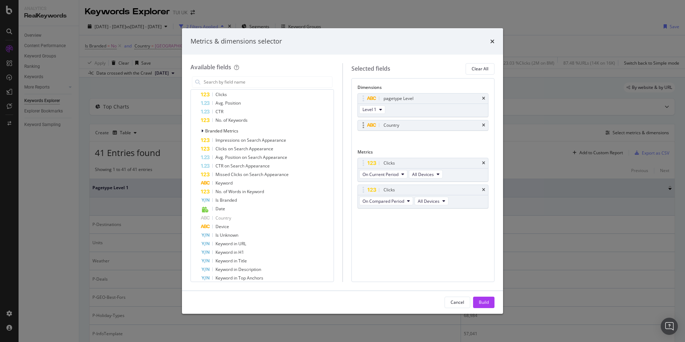
click at [410, 126] on div "Country" at bounding box center [431, 125] width 99 height 7
click at [390, 127] on div "Country" at bounding box center [392, 125] width 16 height 7
click at [369, 126] on icon "modal" at bounding box center [372, 125] width 10 height 4
click at [364, 126] on div "modal" at bounding box center [363, 125] width 8 height 7
click at [483, 299] on div "Build" at bounding box center [484, 302] width 10 height 6
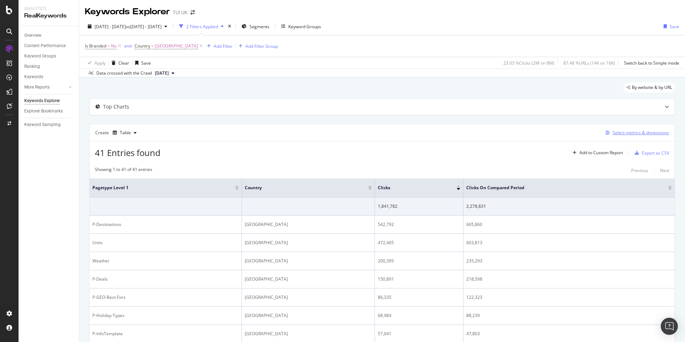
click at [644, 135] on div "Select metrics & dimensions" at bounding box center [641, 133] width 56 height 6
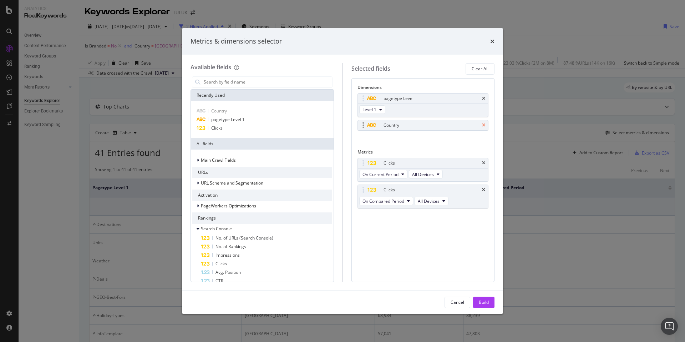
click at [483, 124] on icon "times" at bounding box center [483, 125] width 3 height 4
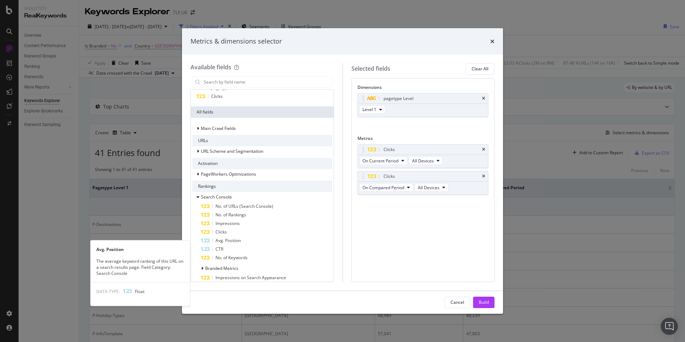
scroll to position [26, 0]
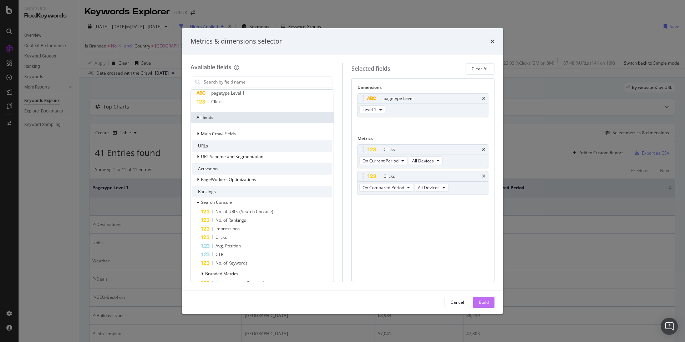
click at [488, 303] on div "Build" at bounding box center [484, 302] width 10 height 6
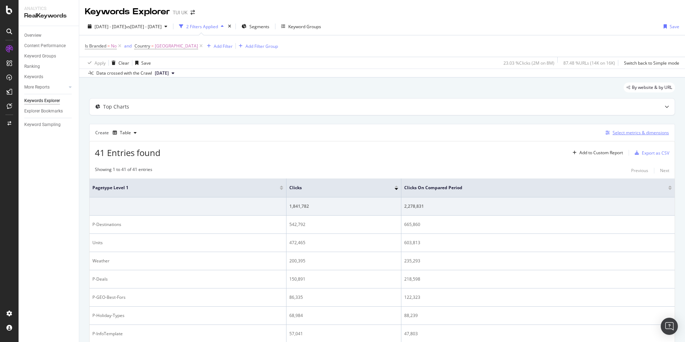
click at [633, 132] on div "Select metrics & dimensions" at bounding box center [641, 133] width 56 height 6
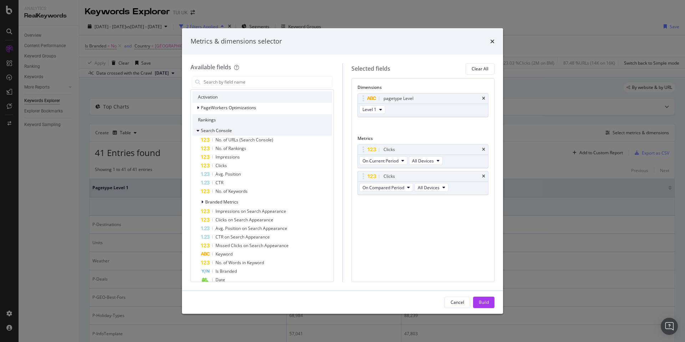
scroll to position [100, 0]
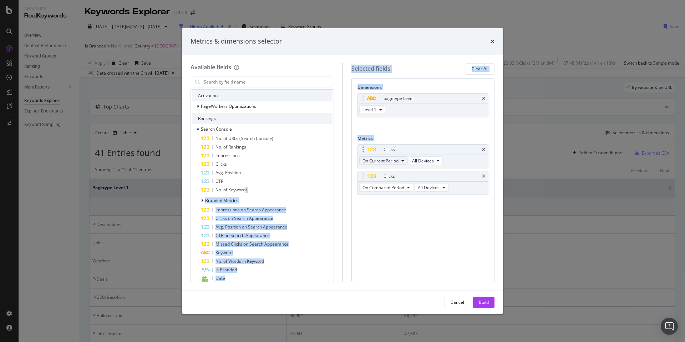
drag, startPoint x: 275, startPoint y: 190, endPoint x: 369, endPoint y: 162, distance: 98.0
click at [407, 154] on div "Available fields Recently Used pagetype Level 1 Clicks Country All fields Main …" at bounding box center [343, 172] width 304 height 219
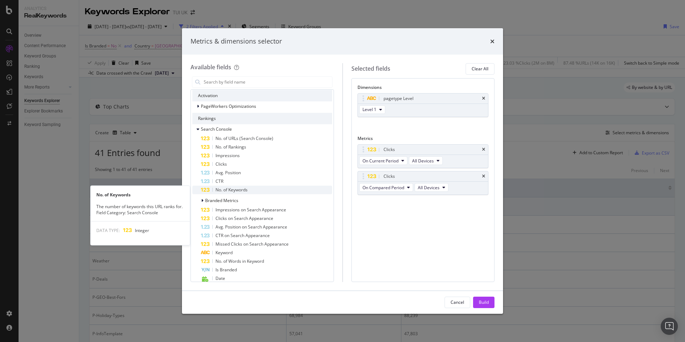
click at [243, 191] on span "No. of Keywords" at bounding box center [232, 190] width 32 height 6
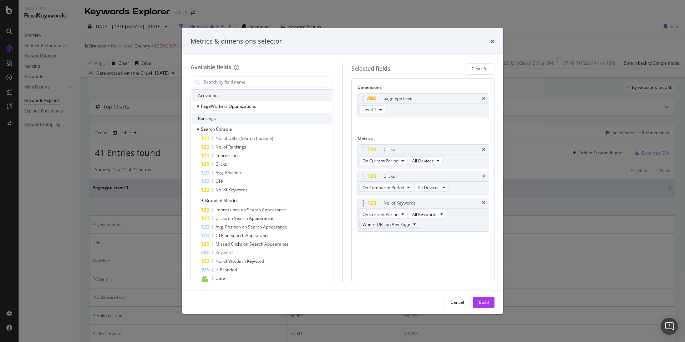
click at [413, 223] on button "Where URL on Any Page" at bounding box center [389, 224] width 60 height 9
click at [403, 236] on span "Where URL on Any Page" at bounding box center [391, 237] width 50 height 6
click at [439, 242] on div "Clicks On Current Period All Devices Clicks On Compared Period All Devices No. …" at bounding box center [423, 195] width 131 height 103
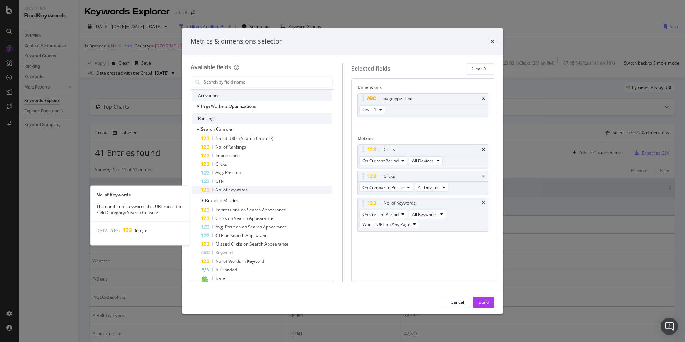
click at [245, 191] on span "No. of Keywords" at bounding box center [232, 190] width 32 height 6
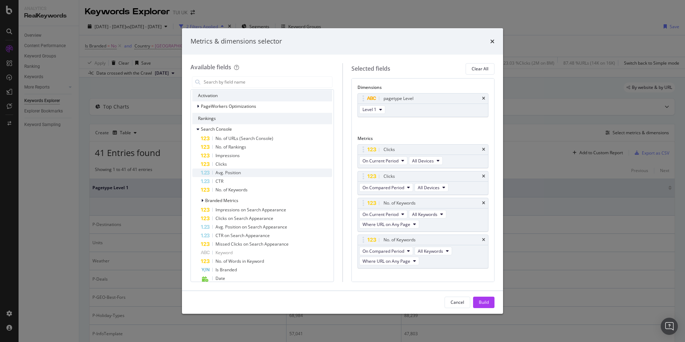
click at [241, 171] on div "Avg. Position" at bounding box center [266, 172] width 131 height 9
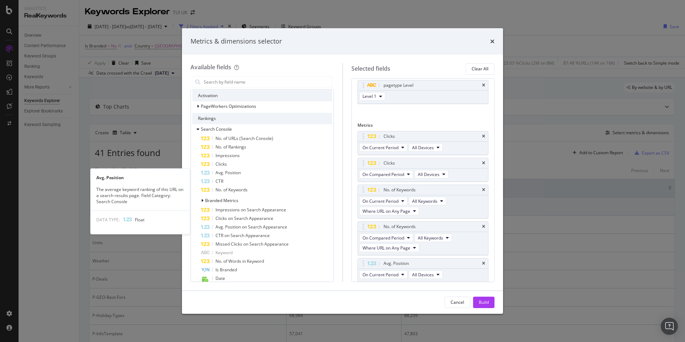
scroll to position [14, 0]
click at [241, 171] on div "Avg. Position" at bounding box center [266, 172] width 131 height 9
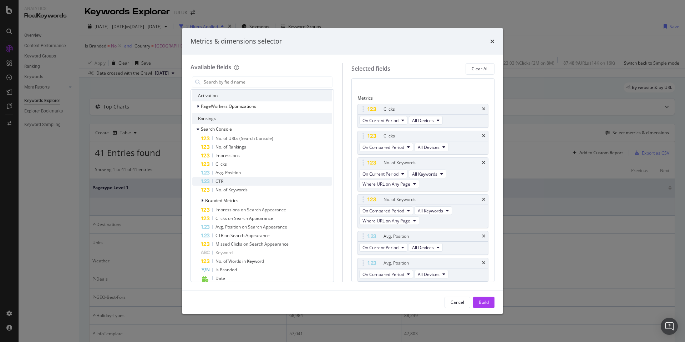
click at [239, 178] on div "CTR" at bounding box center [266, 181] width 131 height 9
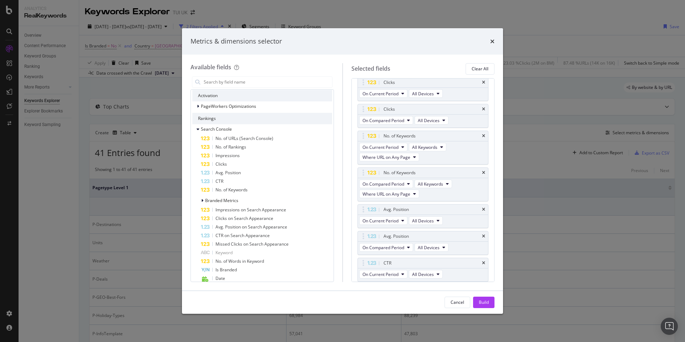
click at [239, 178] on div "CTR" at bounding box center [266, 181] width 131 height 9
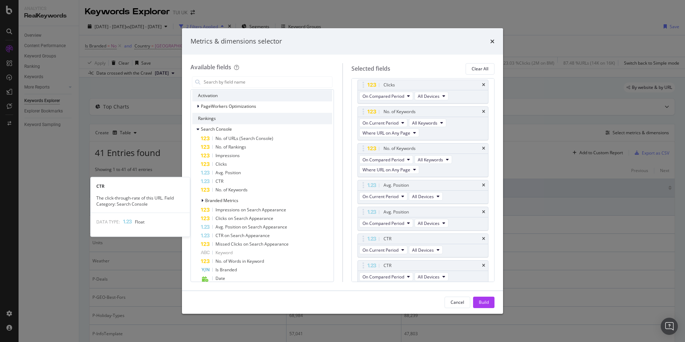
scroll to position [94, 0]
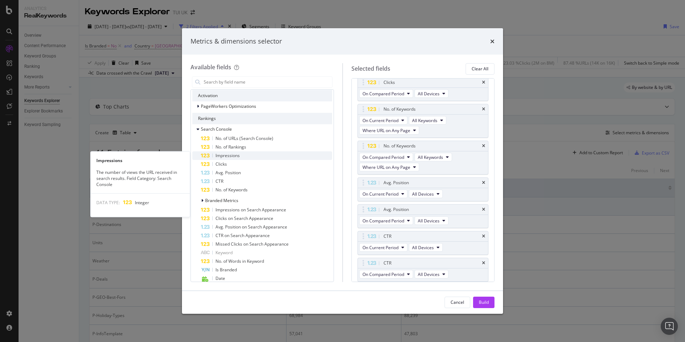
click at [239, 156] on span "Impressions" at bounding box center [228, 155] width 24 height 6
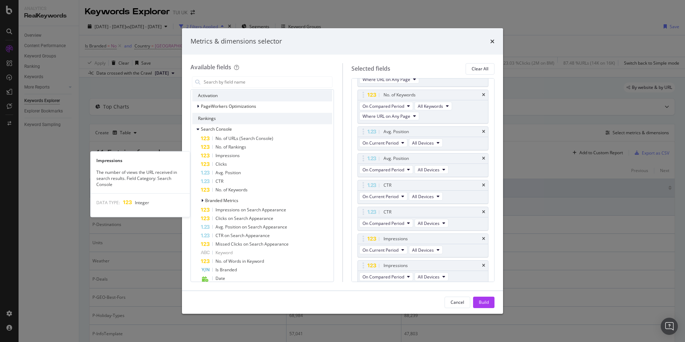
scroll to position [147, 0]
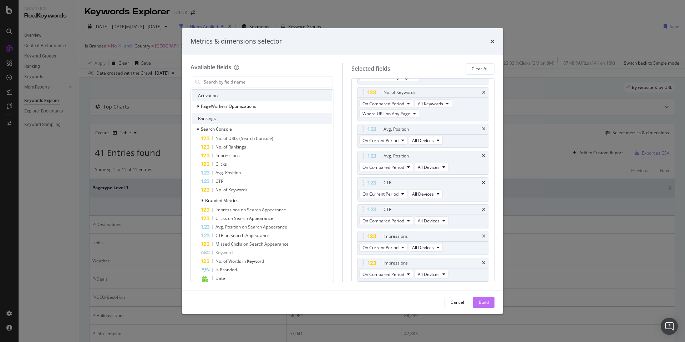
click at [477, 301] on button "Build" at bounding box center [483, 302] width 21 height 11
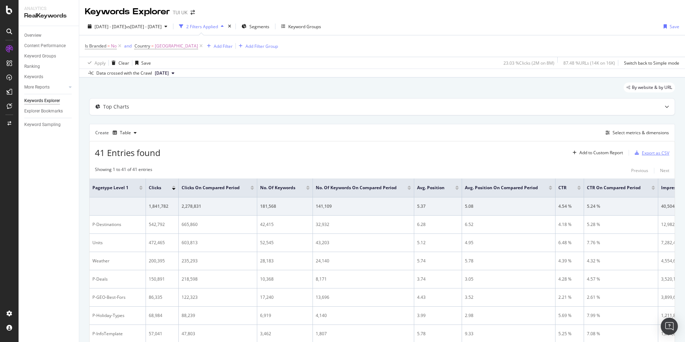
click at [657, 154] on div "Export as CSV" at bounding box center [655, 153] width 27 height 6
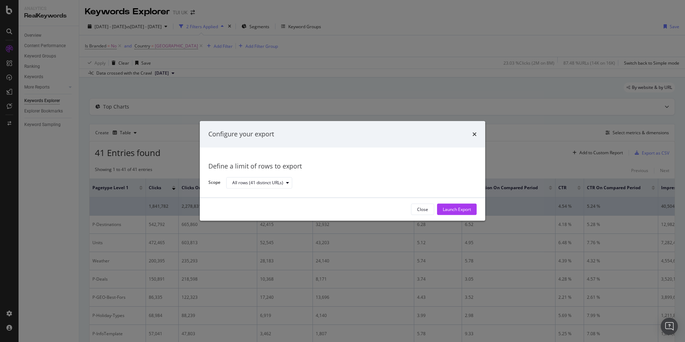
click at [455, 207] on div "Launch Export" at bounding box center [457, 209] width 28 height 6
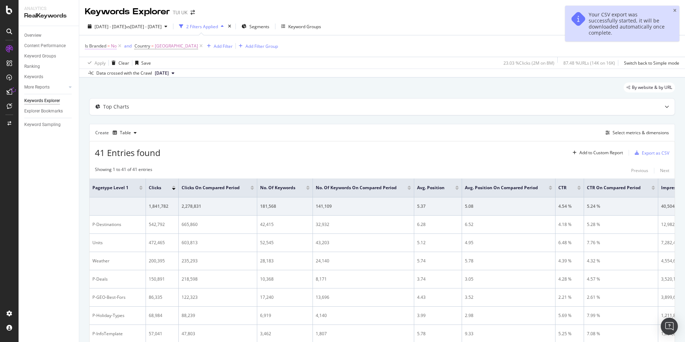
click at [107, 46] on span "=" at bounding box center [108, 46] width 2 height 6
click at [100, 62] on icon at bounding box center [99, 63] width 5 height 4
click at [100, 79] on span "Yes" at bounding box center [98, 78] width 7 height 6
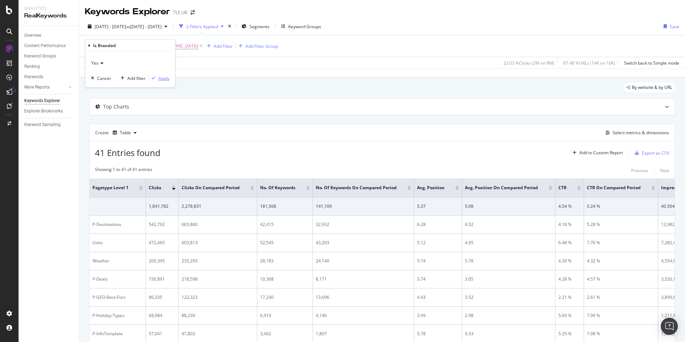
click at [167, 80] on div "Apply" at bounding box center [163, 78] width 11 height 6
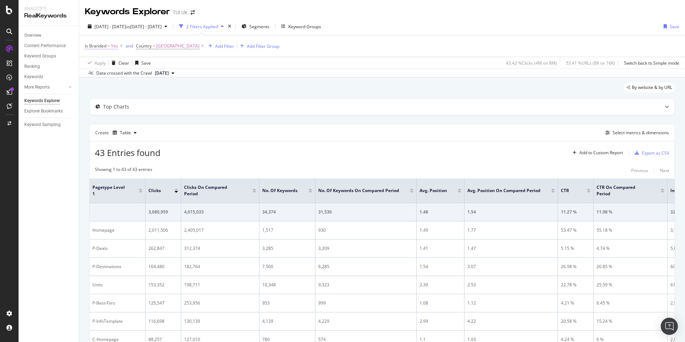
click at [113, 46] on span "Yes" at bounding box center [114, 46] width 7 height 10
click at [99, 62] on icon at bounding box center [101, 63] width 5 height 4
click at [99, 86] on span "No" at bounding box center [98, 87] width 6 height 6
click at [159, 80] on div "Apply" at bounding box center [163, 78] width 11 height 6
click at [638, 134] on div "Select metrics & dimensions" at bounding box center [641, 133] width 56 height 6
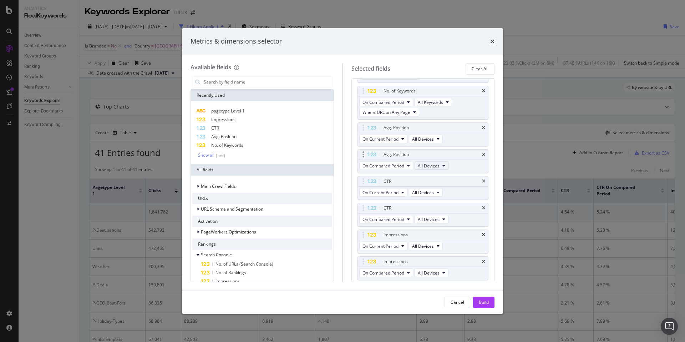
scroll to position [156, 0]
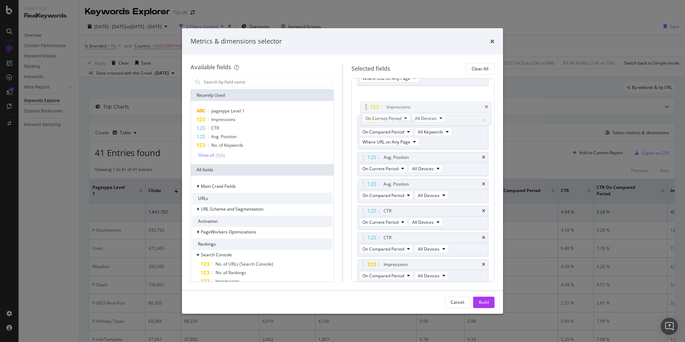
drag, startPoint x: 407, startPoint y: 224, endPoint x: 404, endPoint y: 111, distance: 113.2
click at [407, 102] on body "Analytics RealKeywords Overview Content Performance Keyword Groups Ranking Keyw…" at bounding box center [342, 171] width 685 height 342
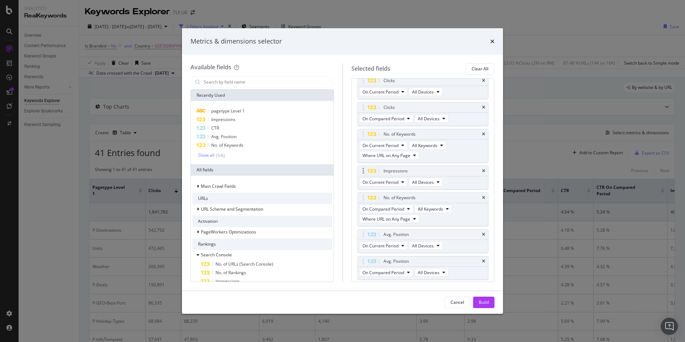
scroll to position [53, 0]
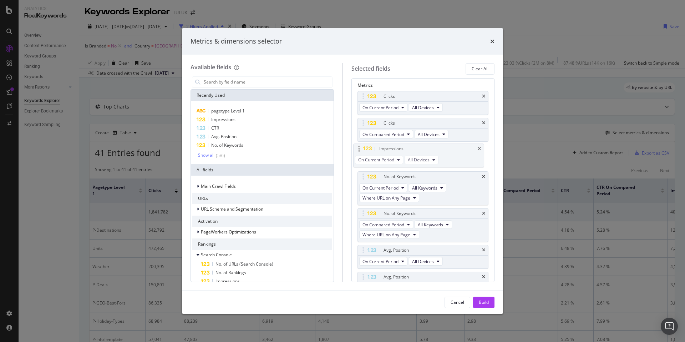
drag, startPoint x: 411, startPoint y: 183, endPoint x: 406, endPoint y: 147, distance: 36.0
click at [406, 146] on body "Analytics RealKeywords Overview Content Performance Keyword Groups Ranking Keyw…" at bounding box center [342, 171] width 685 height 342
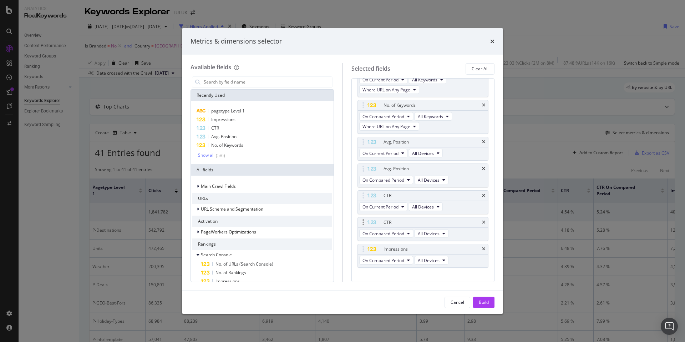
scroll to position [171, 0]
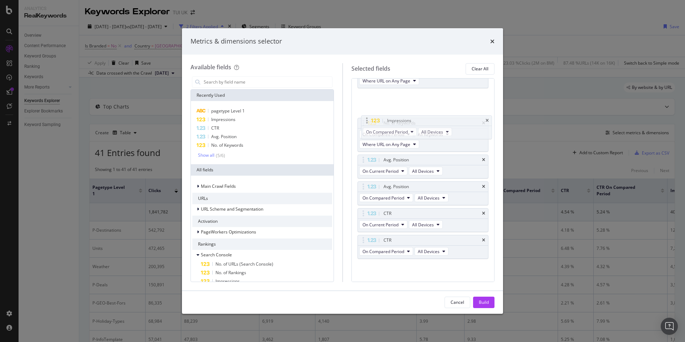
drag, startPoint x: 399, startPoint y: 236, endPoint x: 398, endPoint y: 123, distance: 112.8
click at [402, 114] on body "Analytics RealKeywords Overview Content Performance Keyword Groups Ranking Keyw…" at bounding box center [342, 171] width 685 height 342
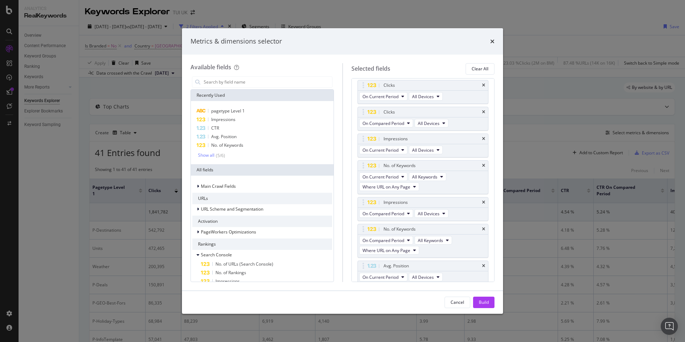
scroll to position [62, 0]
drag, startPoint x: 411, startPoint y: 205, endPoint x: 406, endPoint y: 162, distance: 42.4
click at [406, 162] on body "Analytics RealKeywords Overview Content Performance Keyword Groups Ranking Keyw…" at bounding box center [342, 171] width 685 height 342
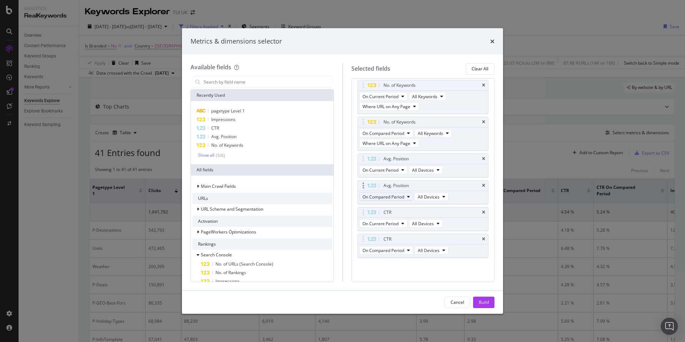
scroll to position [160, 0]
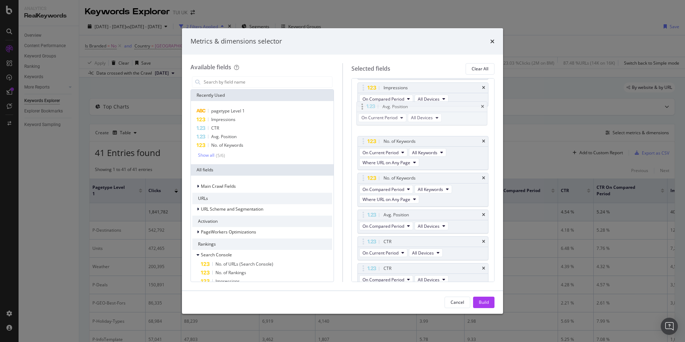
drag, startPoint x: 400, startPoint y: 170, endPoint x: 398, endPoint y: 113, distance: 57.5
click at [398, 107] on body "Analytics RealKeywords Overview Content Performance Keyword Groups Ranking Keyw…" at bounding box center [342, 171] width 685 height 342
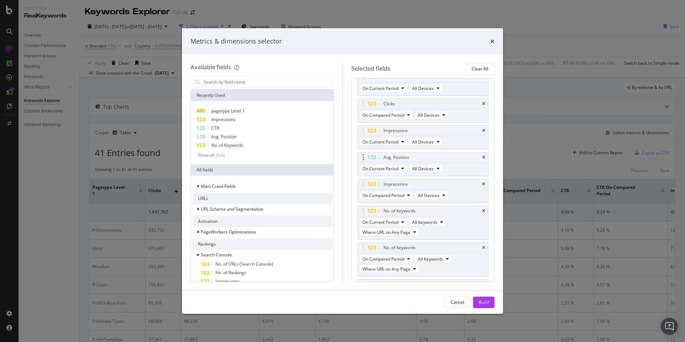
scroll to position [69, 0]
drag, startPoint x: 400, startPoint y: 159, endPoint x: 399, endPoint y: 182, distance: 23.2
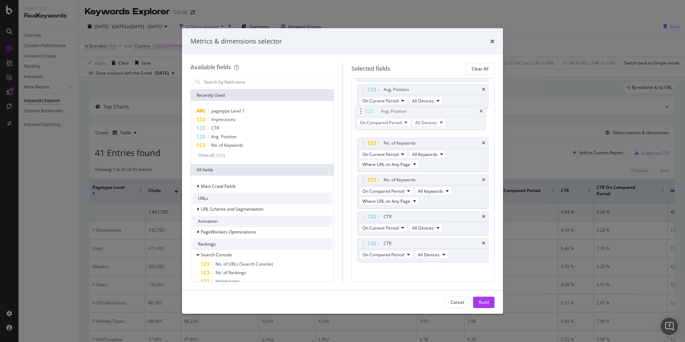
drag, startPoint x: 395, startPoint y: 186, endPoint x: 392, endPoint y: 112, distance: 74.3
click at [392, 112] on body "Analytics RealKeywords Overview Content Performance Keyword Groups Ranking Keyw…" at bounding box center [342, 171] width 685 height 342
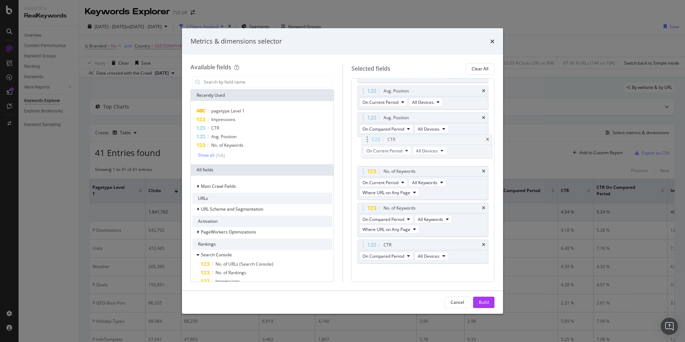
drag, startPoint x: 400, startPoint y: 217, endPoint x: 403, endPoint y: 142, distance: 74.7
click at [404, 140] on body "Analytics RealKeywords Overview Content Performance Keyword Groups Ranking Keyw…" at bounding box center [342, 171] width 685 height 342
drag, startPoint x: 400, startPoint y: 243, endPoint x: 398, endPoint y: 169, distance: 74.3
click at [398, 169] on body "Analytics RealKeywords Overview Content Performance Keyword Groups Ranking Keyw…" at bounding box center [342, 171] width 685 height 342
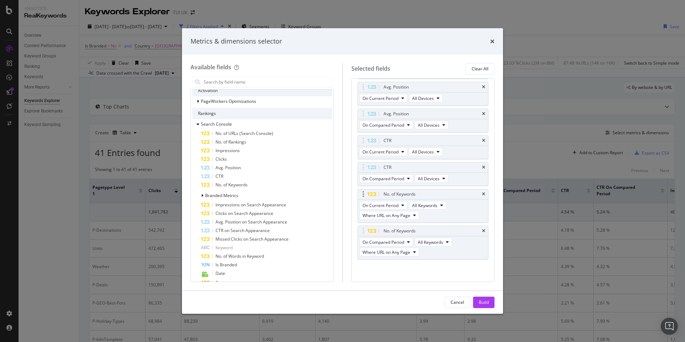
scroll to position [171, 0]
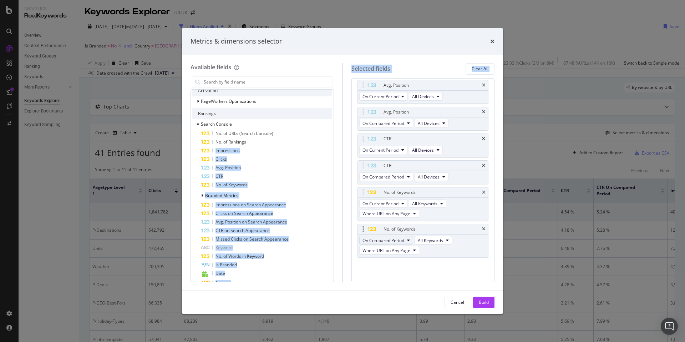
drag, startPoint x: 264, startPoint y: 142, endPoint x: 359, endPoint y: 239, distance: 135.8
click at [386, 268] on div "Available fields Recently Used pagetype Level 1 Impressions CTR Avg. Position N…" at bounding box center [343, 172] width 304 height 219
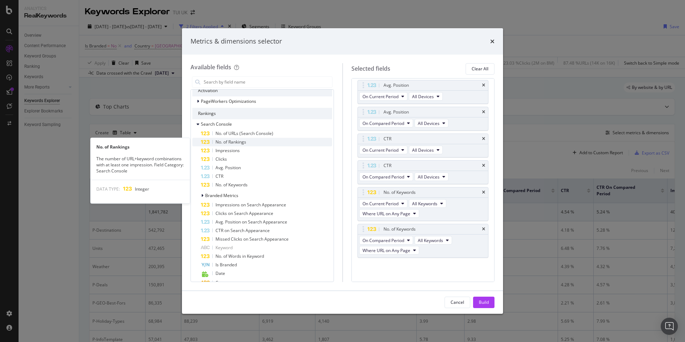
click at [244, 140] on span "No. of Rankings" at bounding box center [231, 142] width 31 height 6
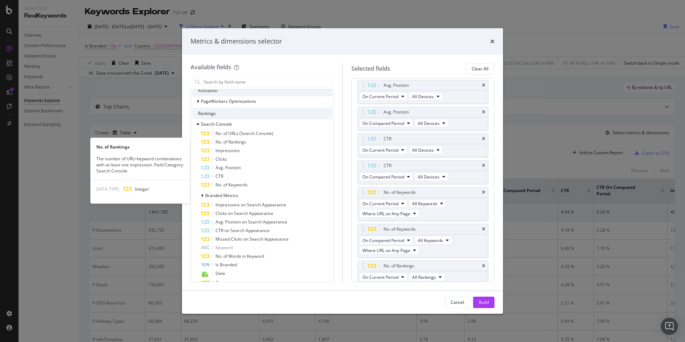
scroll to position [174, 0]
click at [238, 141] on span "No. of Rankings" at bounding box center [231, 142] width 31 height 6
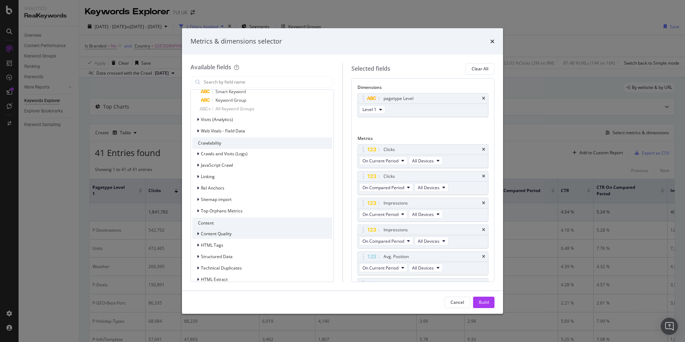
scroll to position [657, 0]
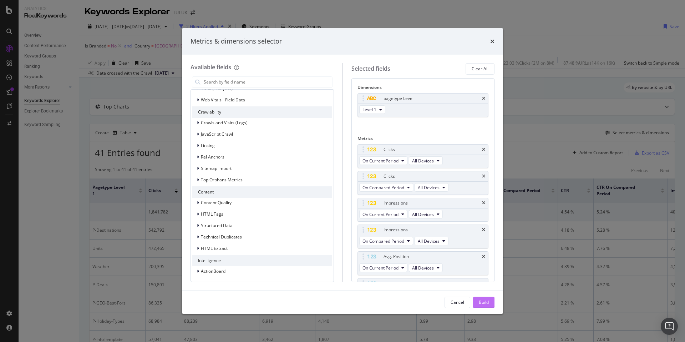
click at [489, 304] on div "Build" at bounding box center [484, 302] width 10 height 6
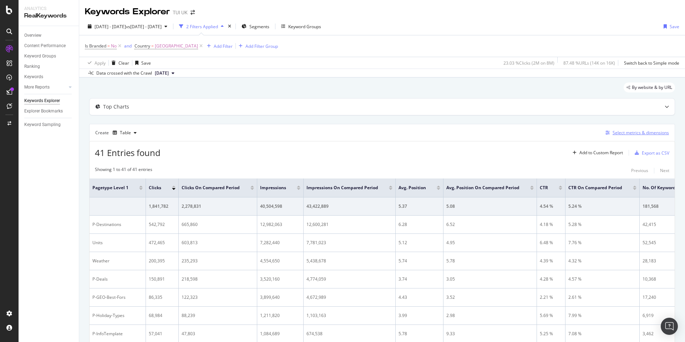
click at [638, 132] on div "Select metrics & dimensions" at bounding box center [641, 133] width 56 height 6
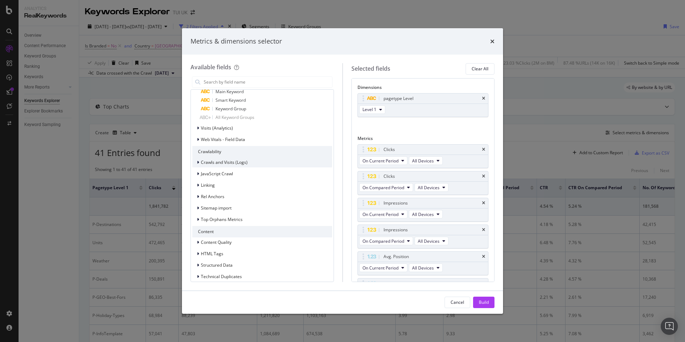
scroll to position [619, 0]
click at [199, 173] on div "modal" at bounding box center [199, 173] width 4 height 7
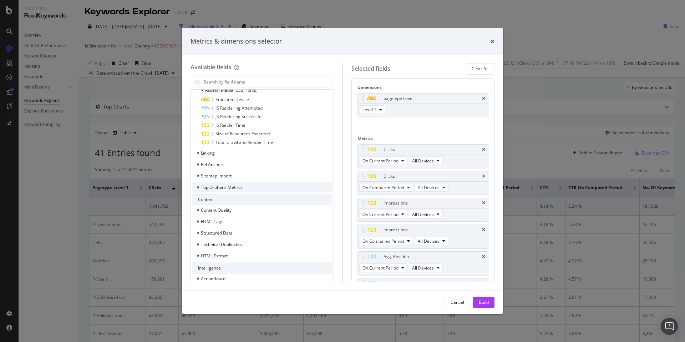
scroll to position [753, 0]
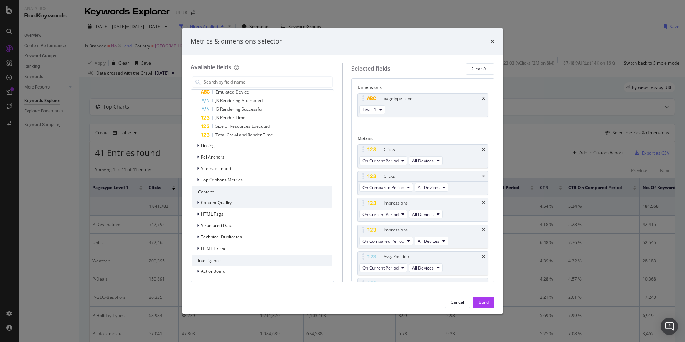
click at [199, 202] on div "modal" at bounding box center [199, 202] width 4 height 7
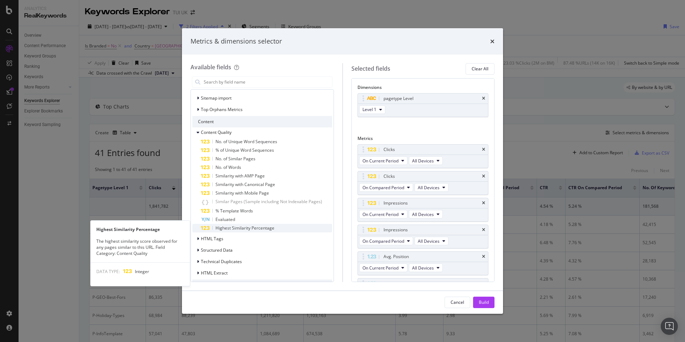
scroll to position [830, 0]
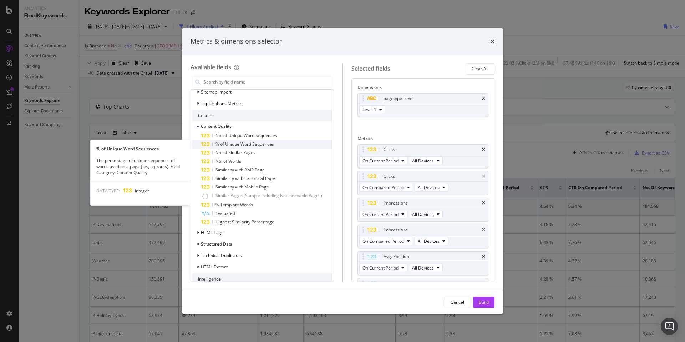
click at [268, 142] on span "% of Unique Word Sequences" at bounding box center [245, 144] width 59 height 6
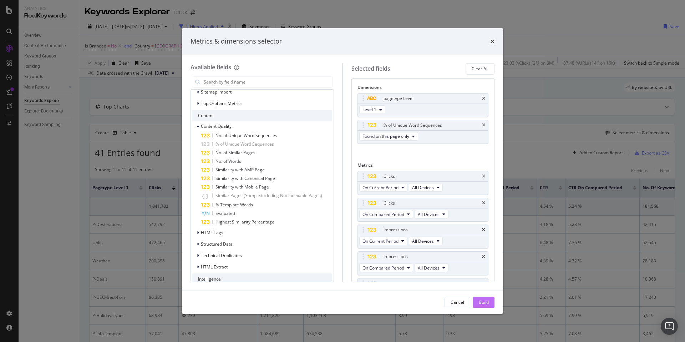
click at [486, 301] on div "Build" at bounding box center [484, 302] width 10 height 6
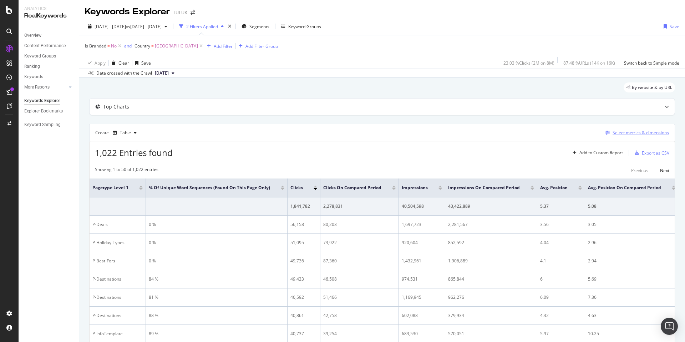
click at [653, 135] on div "Select metrics & dimensions" at bounding box center [641, 133] width 56 height 6
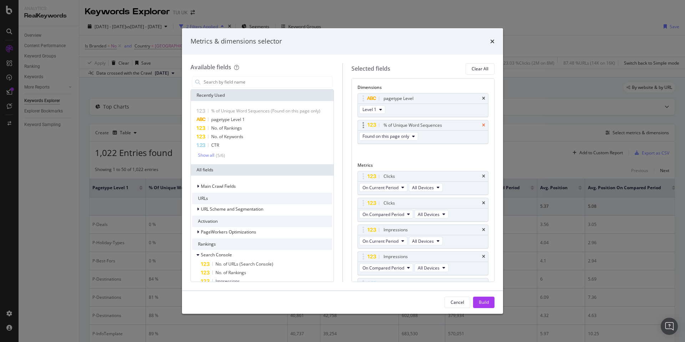
click at [483, 124] on icon "times" at bounding box center [483, 125] width 3 height 4
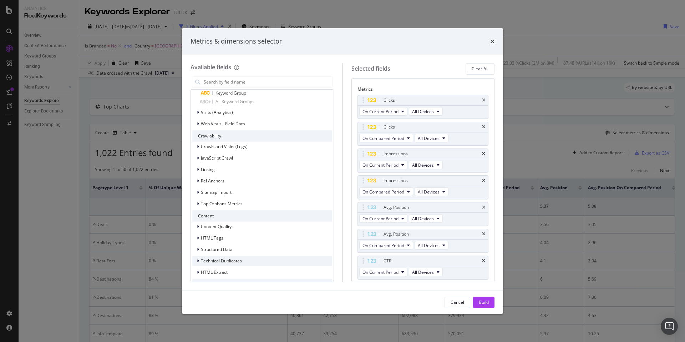
scroll to position [657, 0]
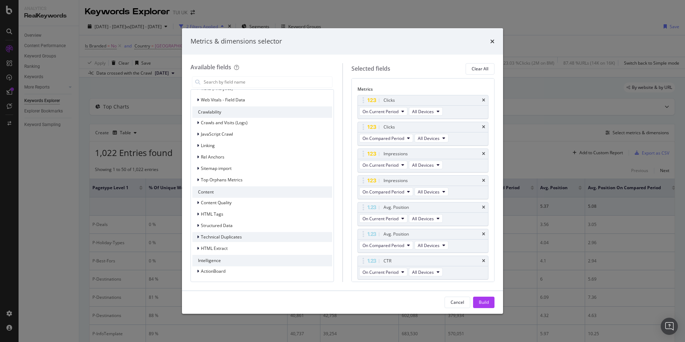
click at [197, 238] on icon "modal" at bounding box center [198, 237] width 2 height 4
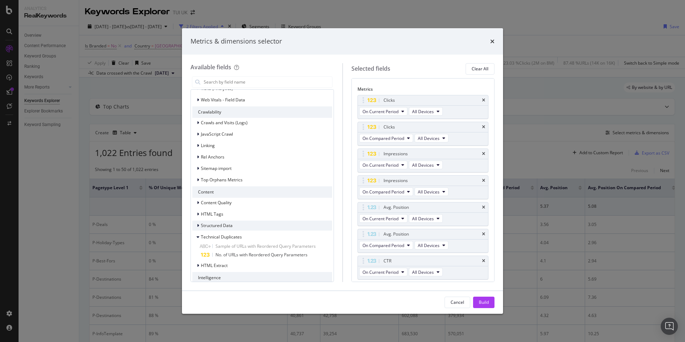
click at [197, 225] on icon "modal" at bounding box center [198, 225] width 2 height 4
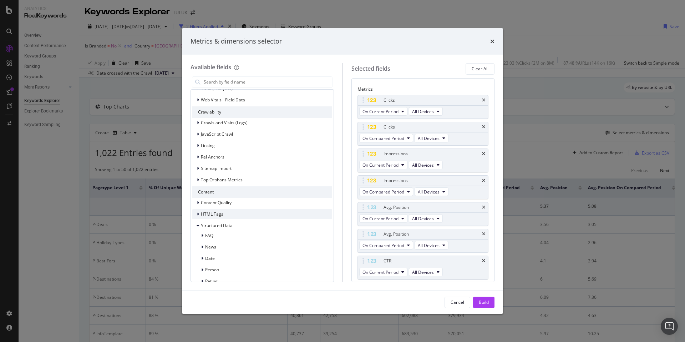
click at [198, 212] on icon "modal" at bounding box center [198, 214] width 2 height 4
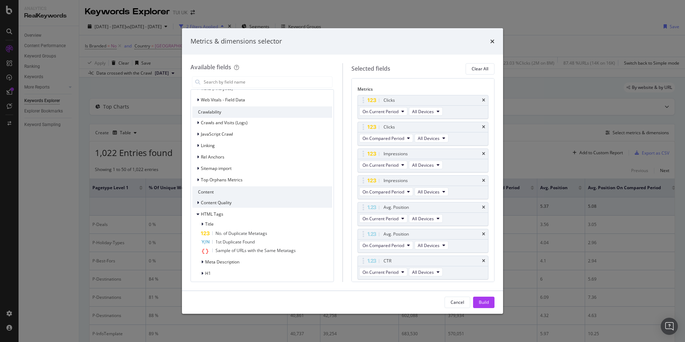
click at [197, 203] on icon "modal" at bounding box center [198, 203] width 2 height 4
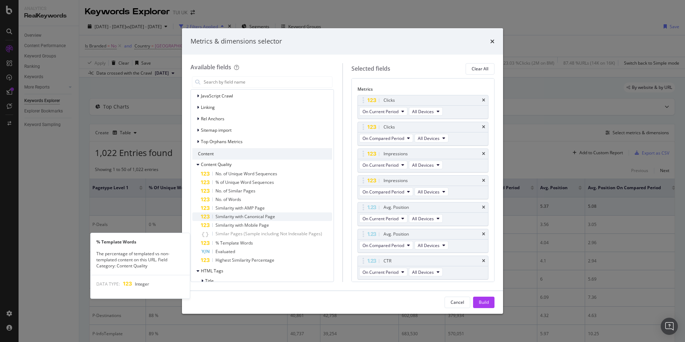
scroll to position [702, 0]
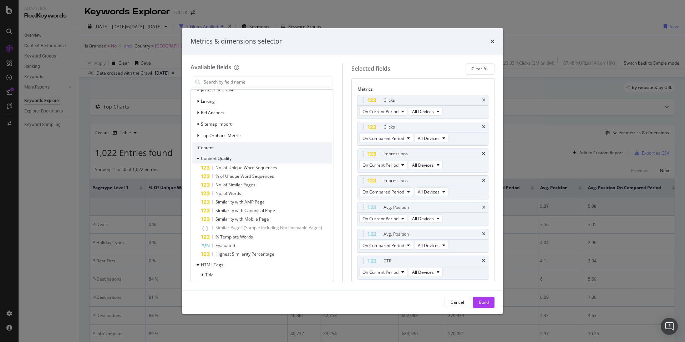
click at [198, 157] on icon "modal" at bounding box center [198, 158] width 3 height 4
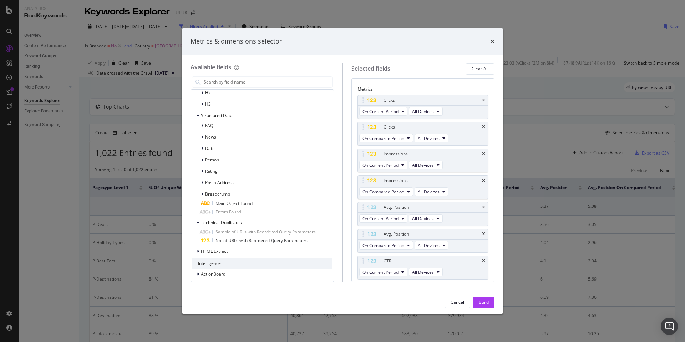
scroll to position [852, 0]
click at [198, 248] on icon "modal" at bounding box center [198, 248] width 2 height 4
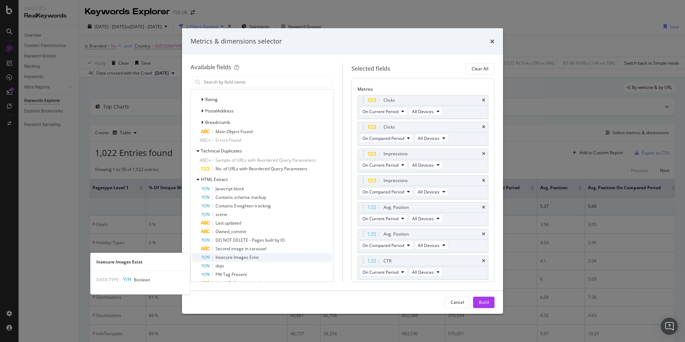
scroll to position [916, 0]
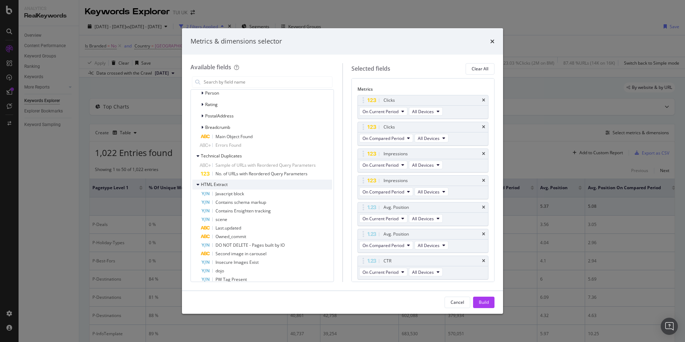
click at [198, 184] on icon "modal" at bounding box center [198, 184] width 3 height 4
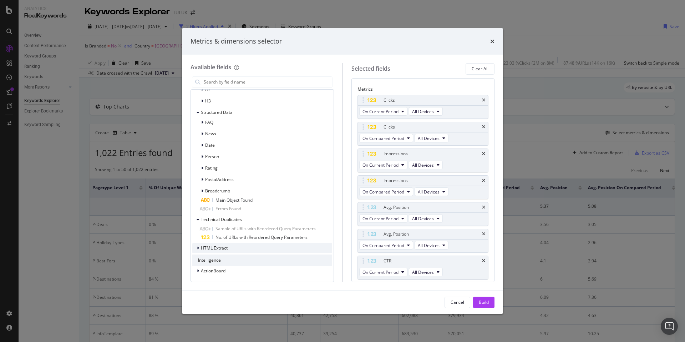
scroll to position [852, 0]
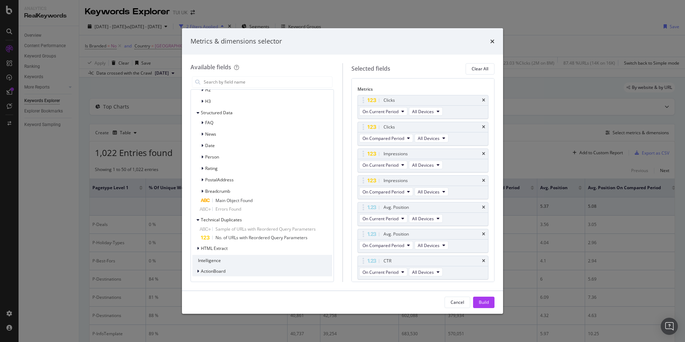
click at [198, 272] on icon "modal" at bounding box center [198, 271] width 2 height 4
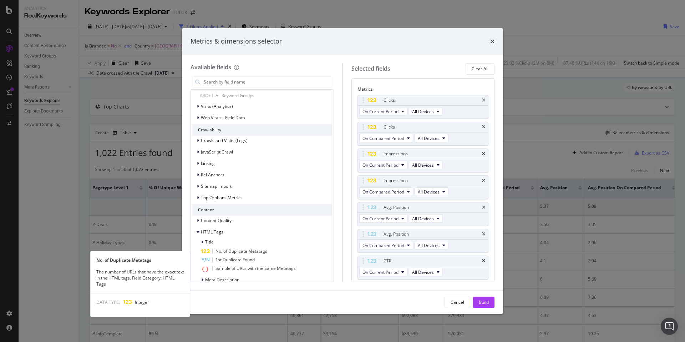
scroll to position [635, 0]
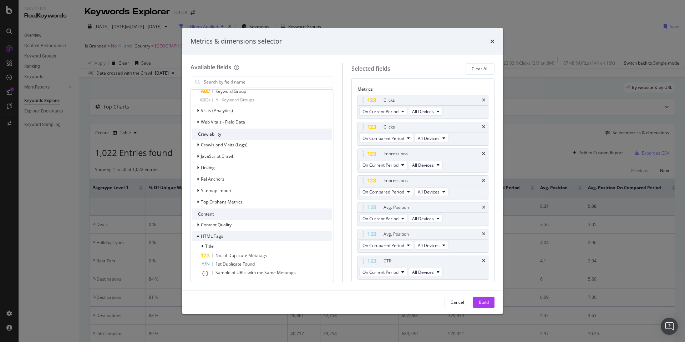
click at [197, 234] on icon "modal" at bounding box center [198, 236] width 3 height 4
